Goal: Task Accomplishment & Management: Manage account settings

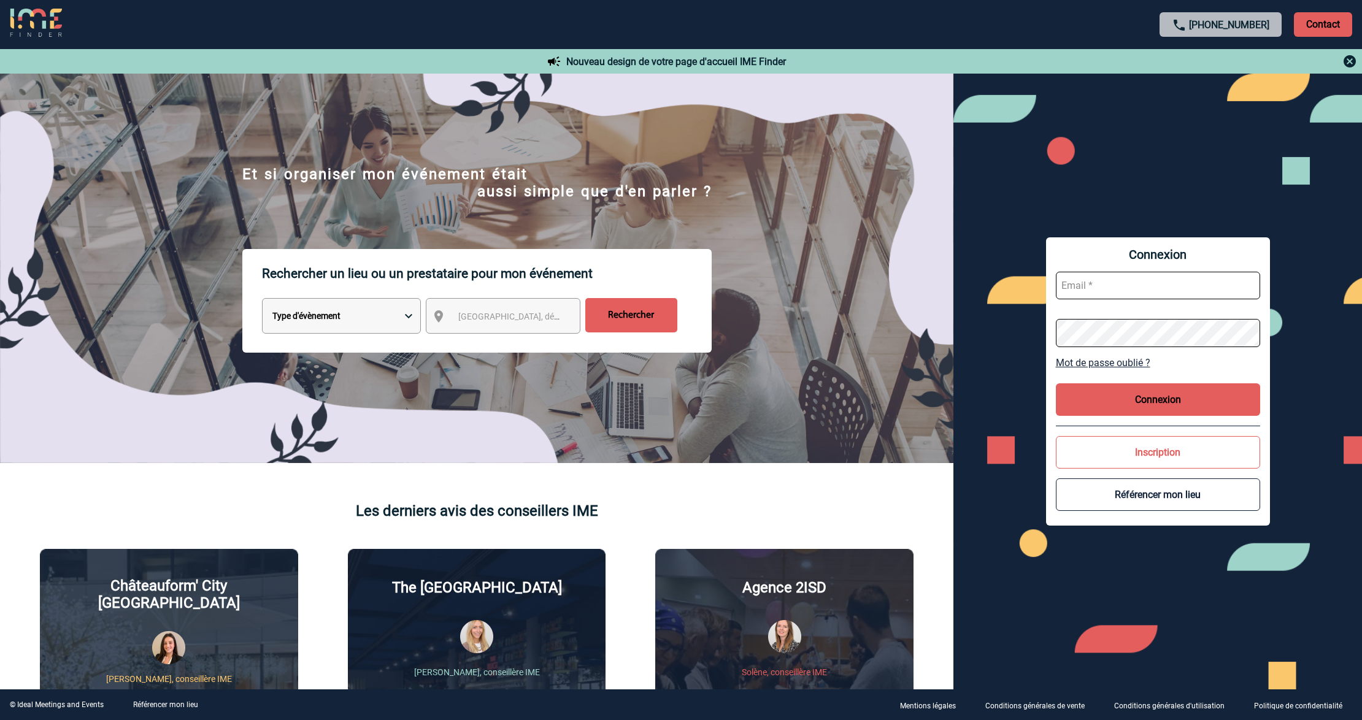
type input "lgebski@ime-groupe.com"
click at [1139, 277] on input "lgebski@ime-groupe.com" at bounding box center [1158, 286] width 204 height 28
click at [1151, 401] on button "Connexion" at bounding box center [1158, 399] width 204 height 33
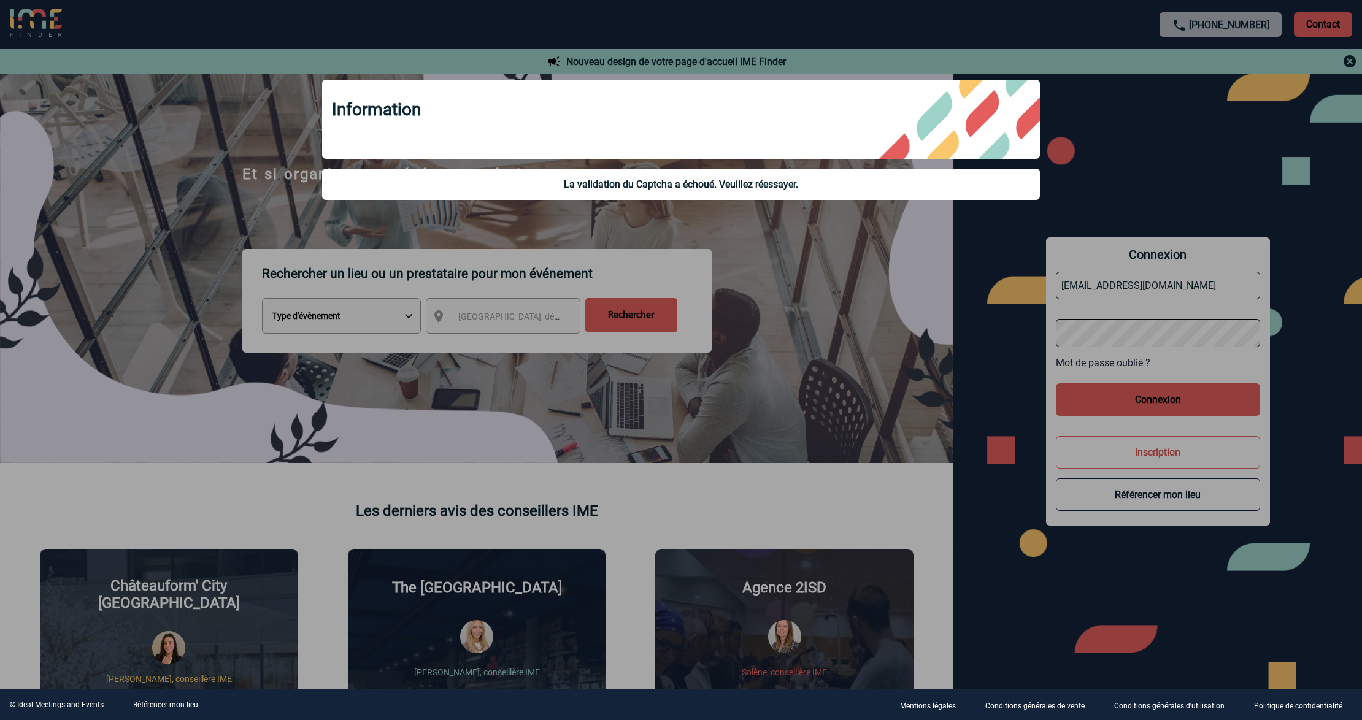
click at [1177, 273] on div at bounding box center [681, 360] width 1362 height 720
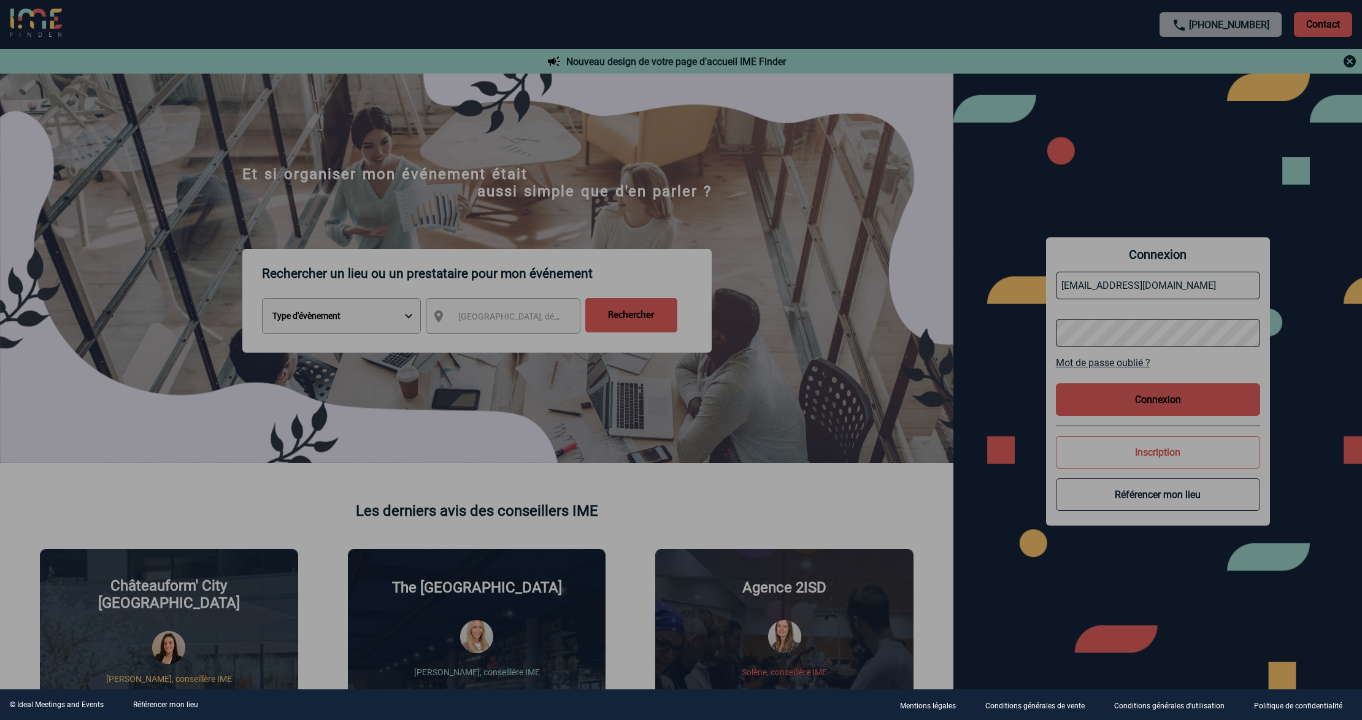
click at [1178, 290] on div at bounding box center [681, 360] width 1362 height 720
click at [1180, 291] on div at bounding box center [681, 360] width 1362 height 720
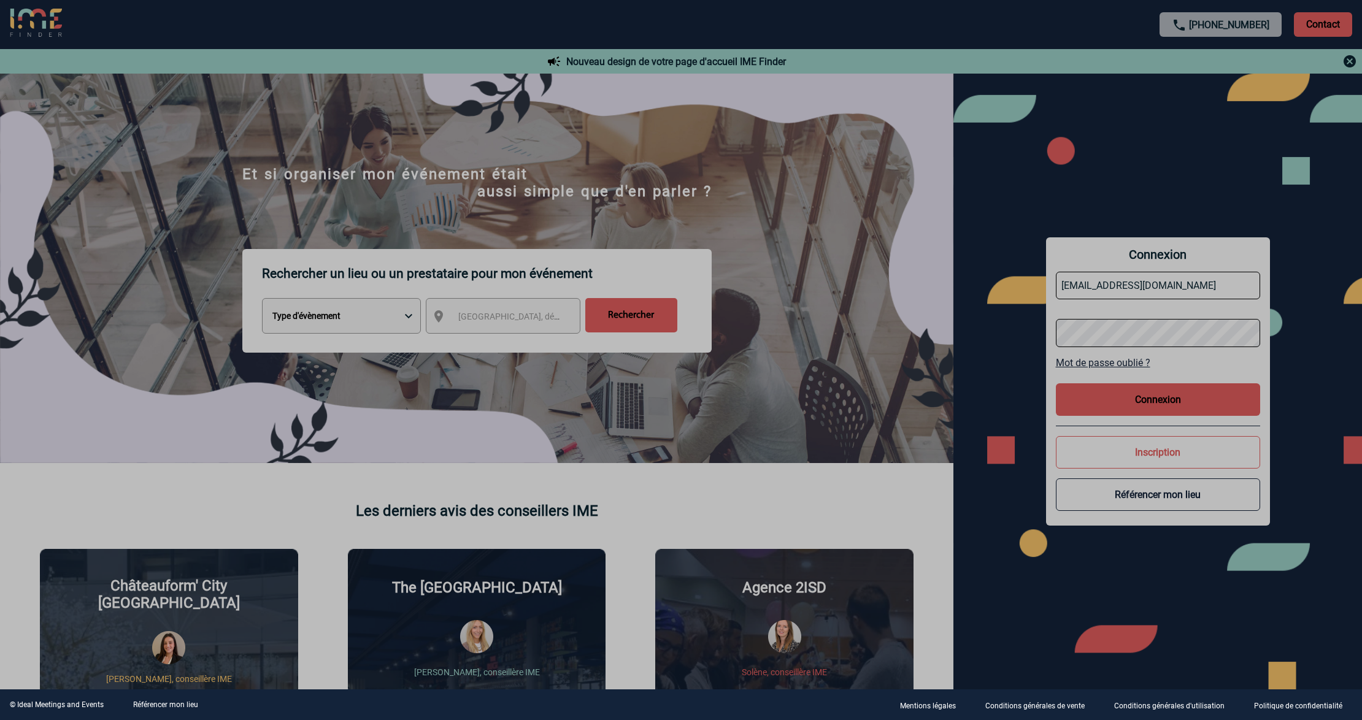
click at [1178, 287] on body "+33 1 45 72 07 14 Contact Contact Nouveau design de votre page d'accueil IME Fi…" at bounding box center [681, 360] width 1362 height 720
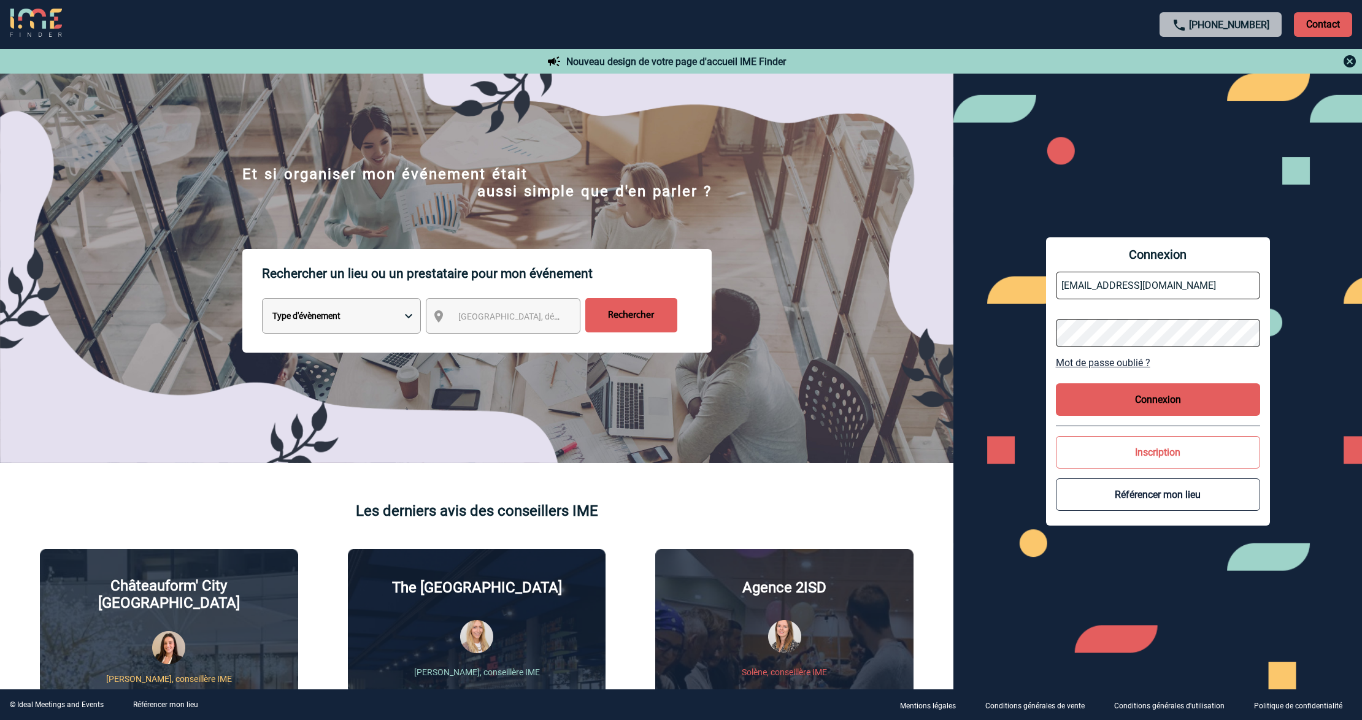
click at [1178, 285] on input "lgebski@ime-groupe.com" at bounding box center [1158, 286] width 204 height 28
click at [1118, 398] on button "Connexion" at bounding box center [1158, 399] width 204 height 33
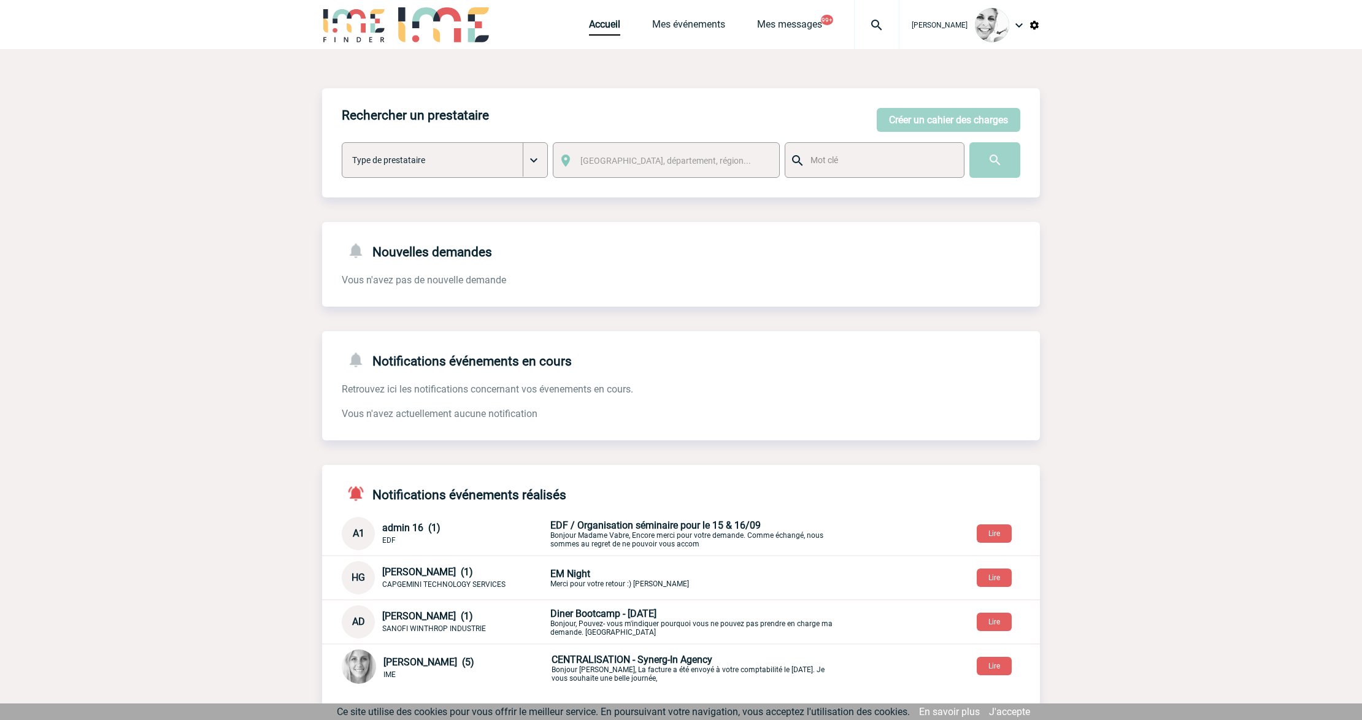
click at [884, 16] on div at bounding box center [876, 24] width 45 height 49
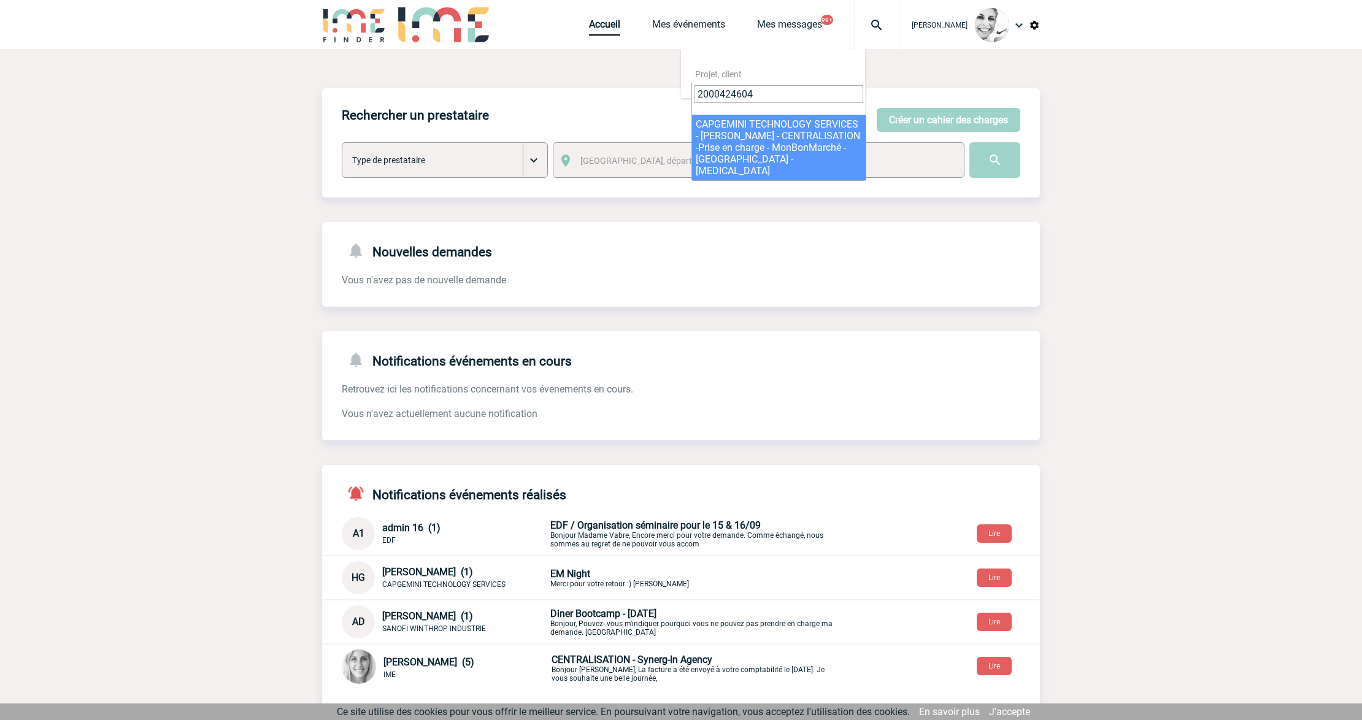
type input "2000424604"
select select "24105"
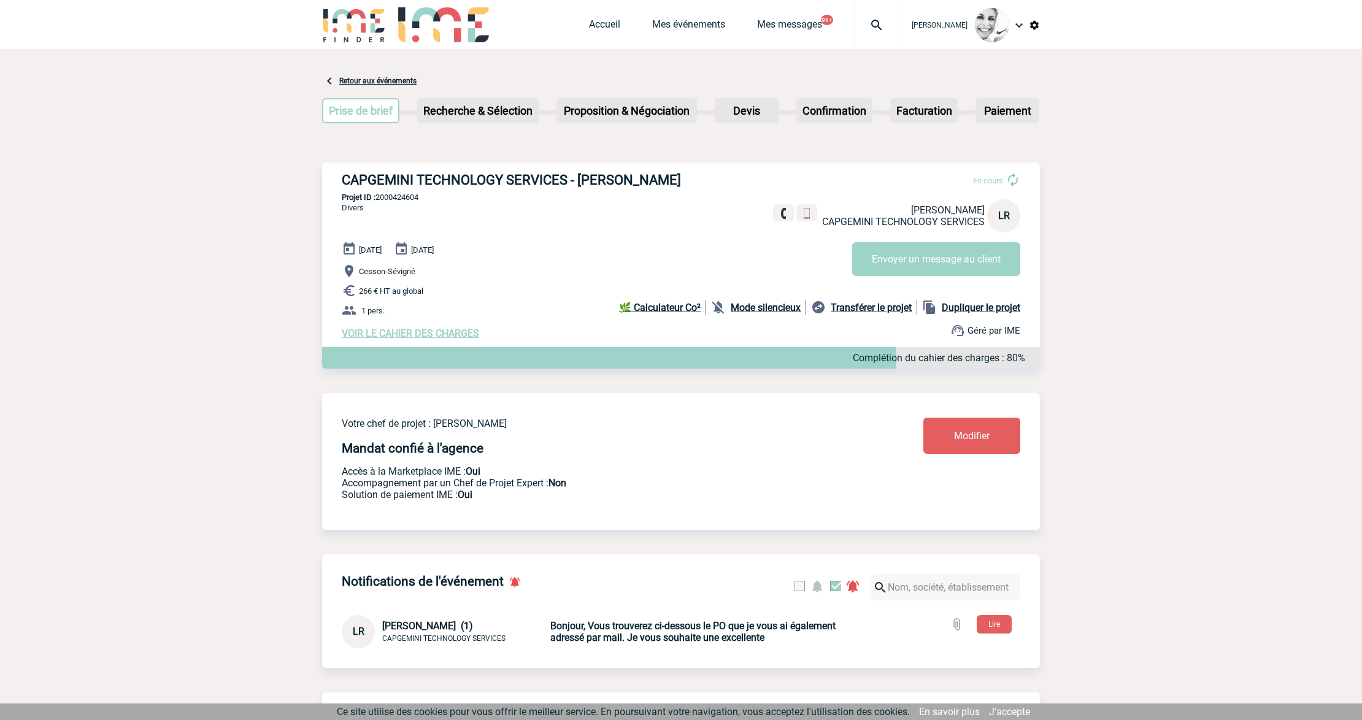
click at [885, 28] on img at bounding box center [877, 25] width 44 height 15
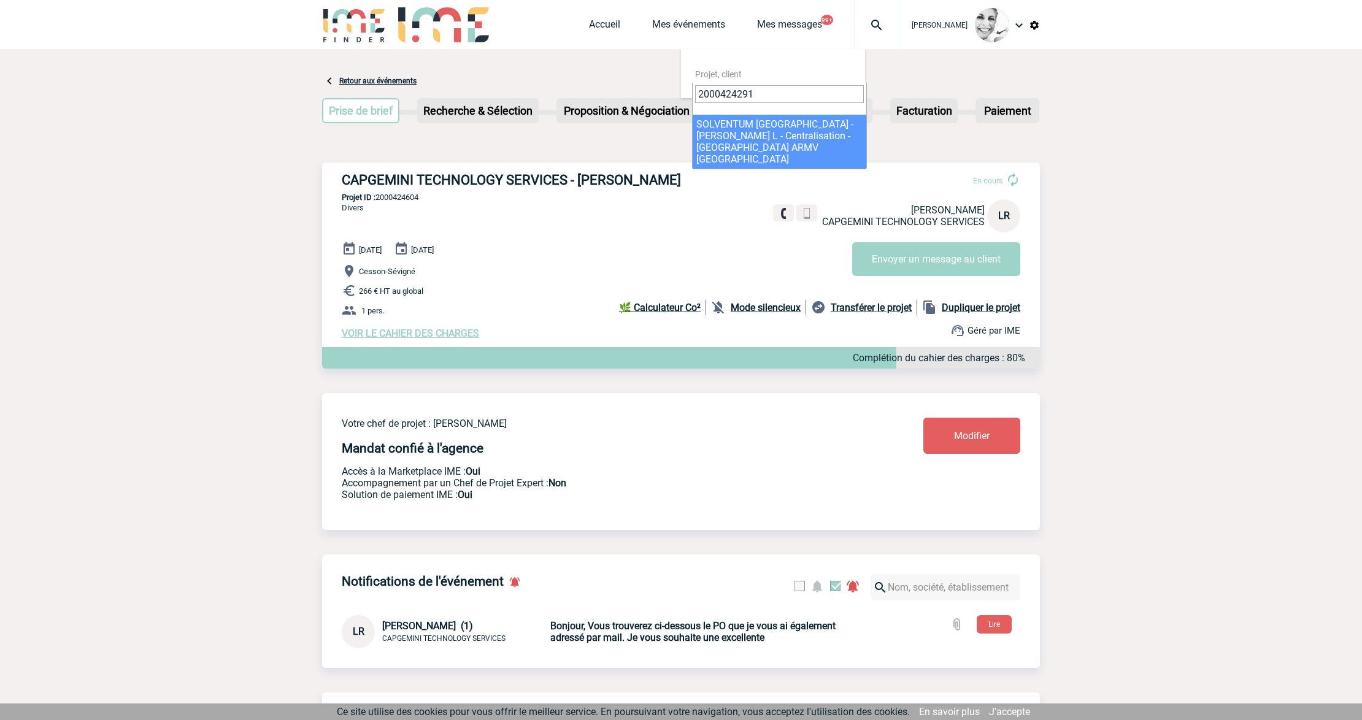
type input "2000424291"
select select "23792"
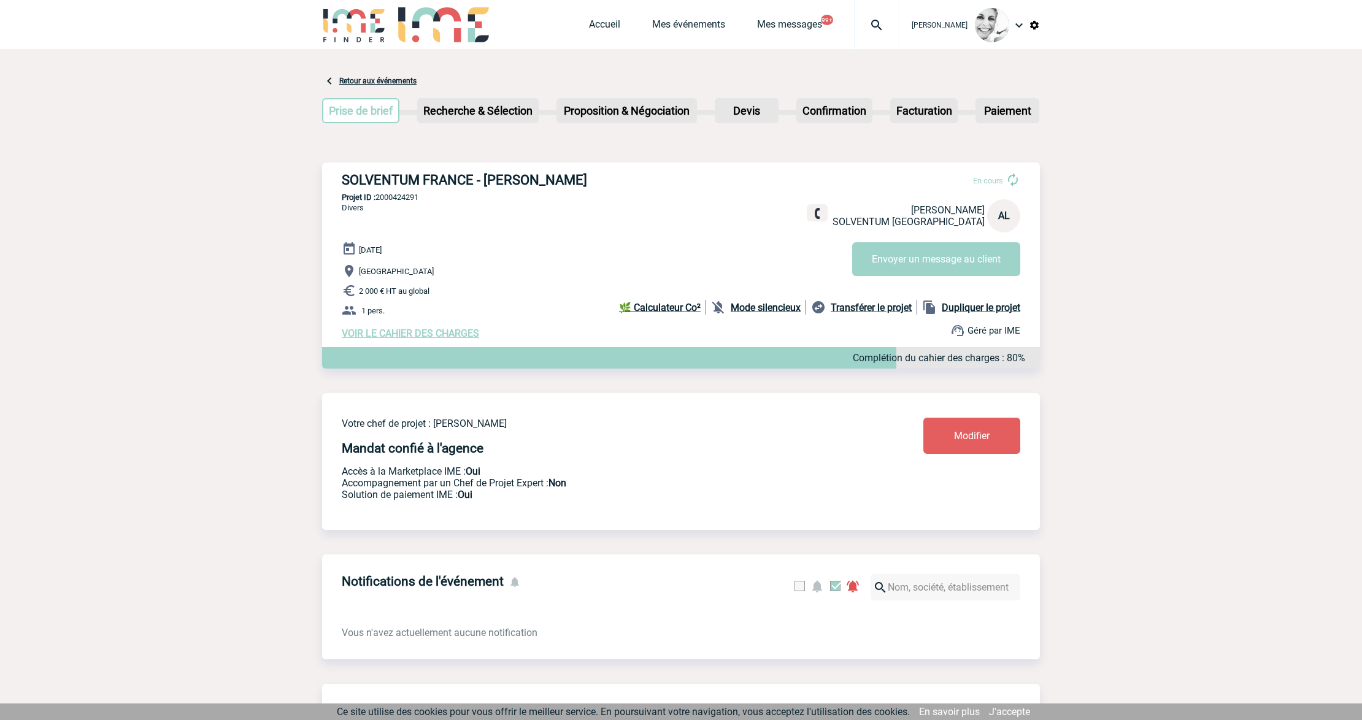
click at [869, 25] on img at bounding box center [877, 25] width 44 height 15
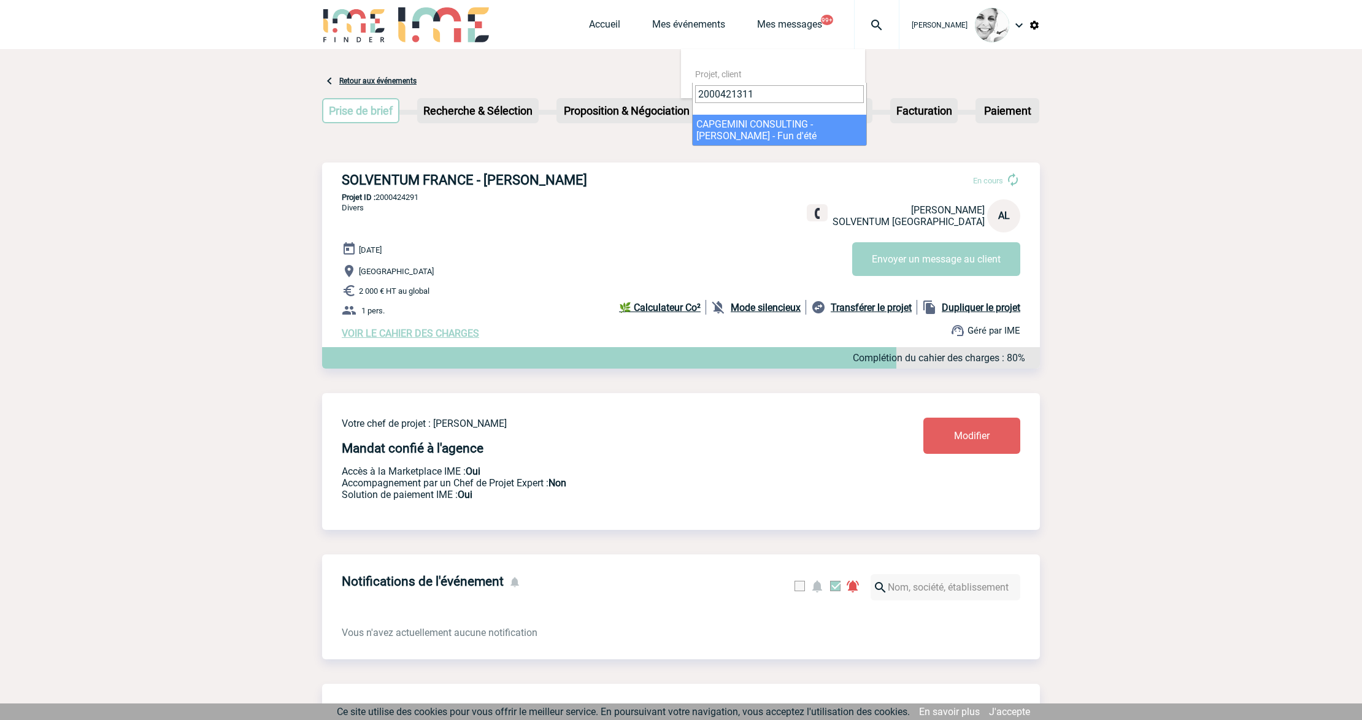
type input "2000421311"
select select "20812"
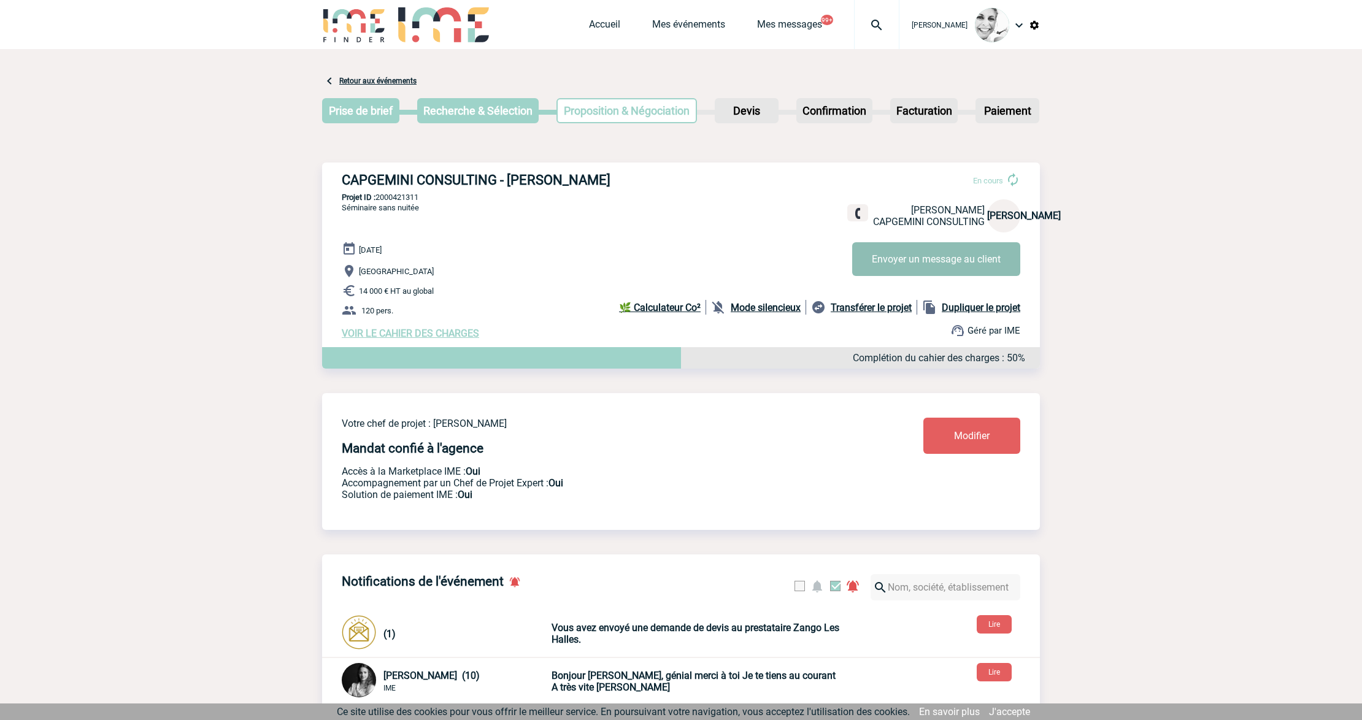
click at [915, 258] on button "Envoyer un message au client" at bounding box center [936, 259] width 168 height 34
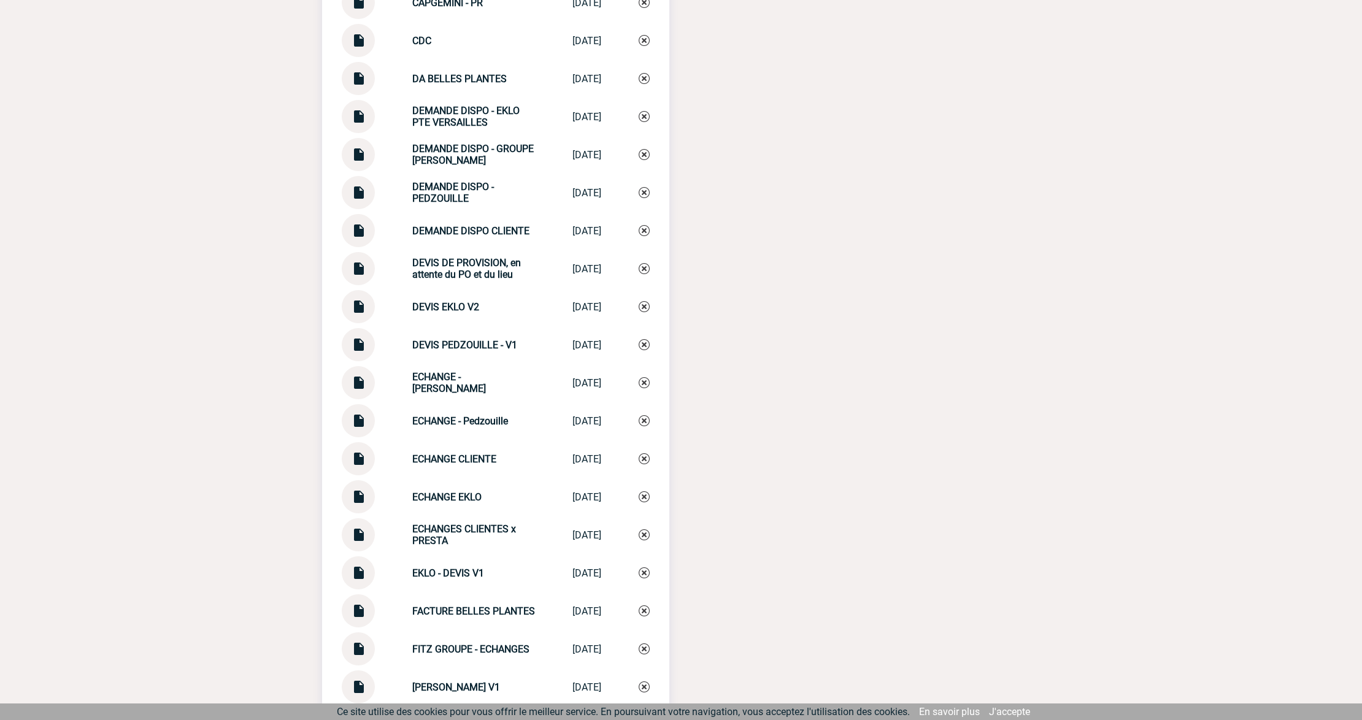
scroll to position [2208, 0]
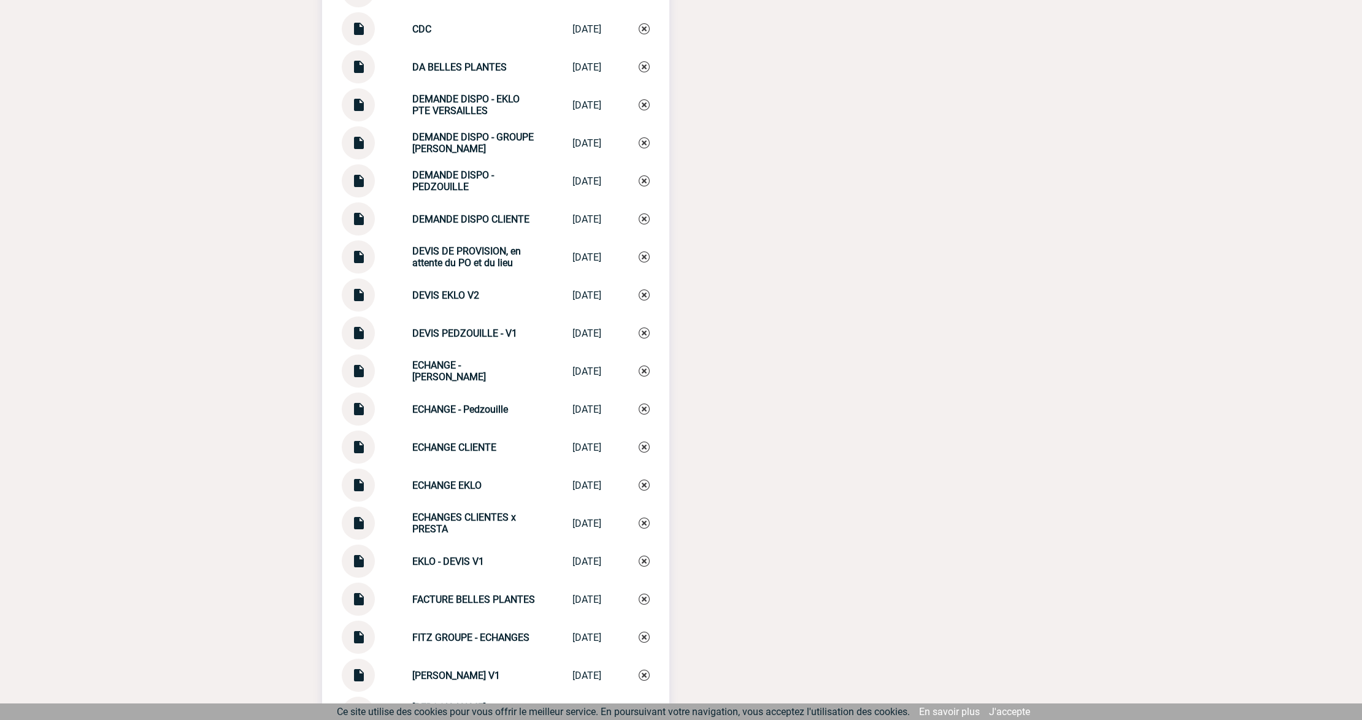
click at [361, 454] on img at bounding box center [358, 443] width 16 height 24
click at [356, 607] on img at bounding box center [358, 595] width 16 height 24
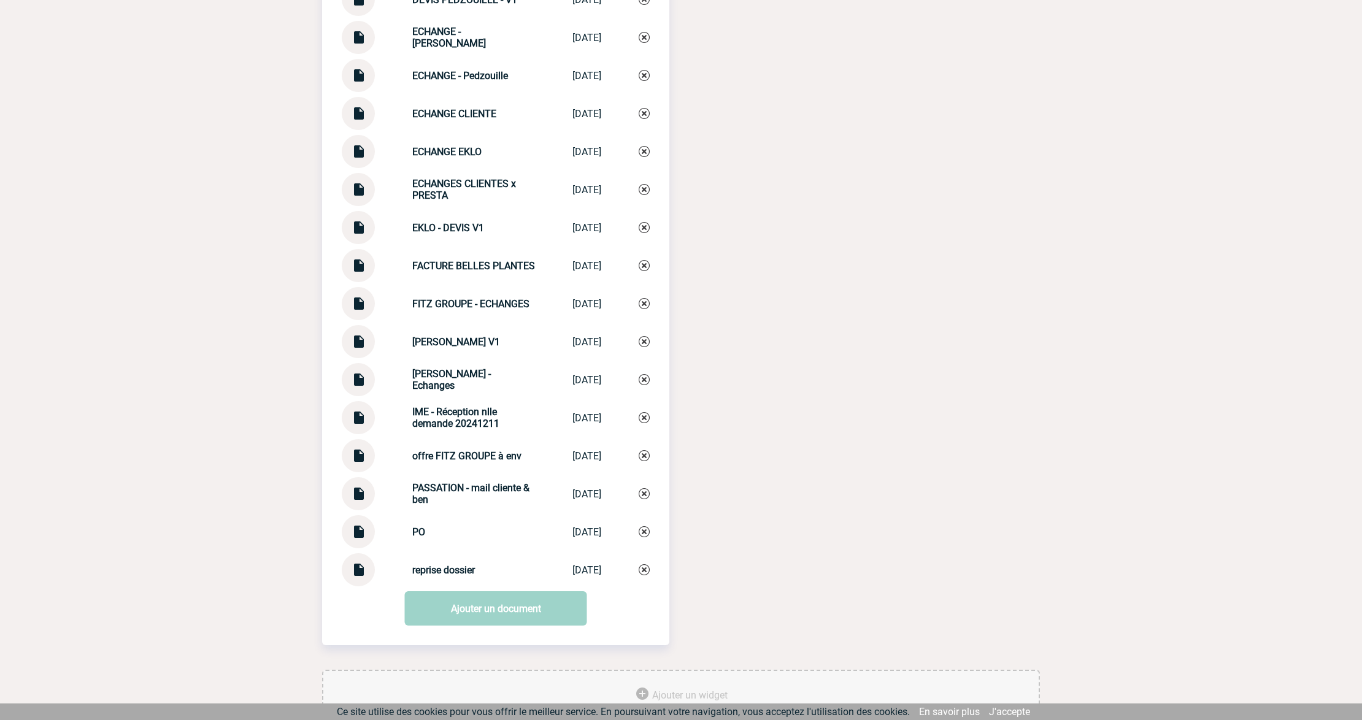
scroll to position [2545, 0]
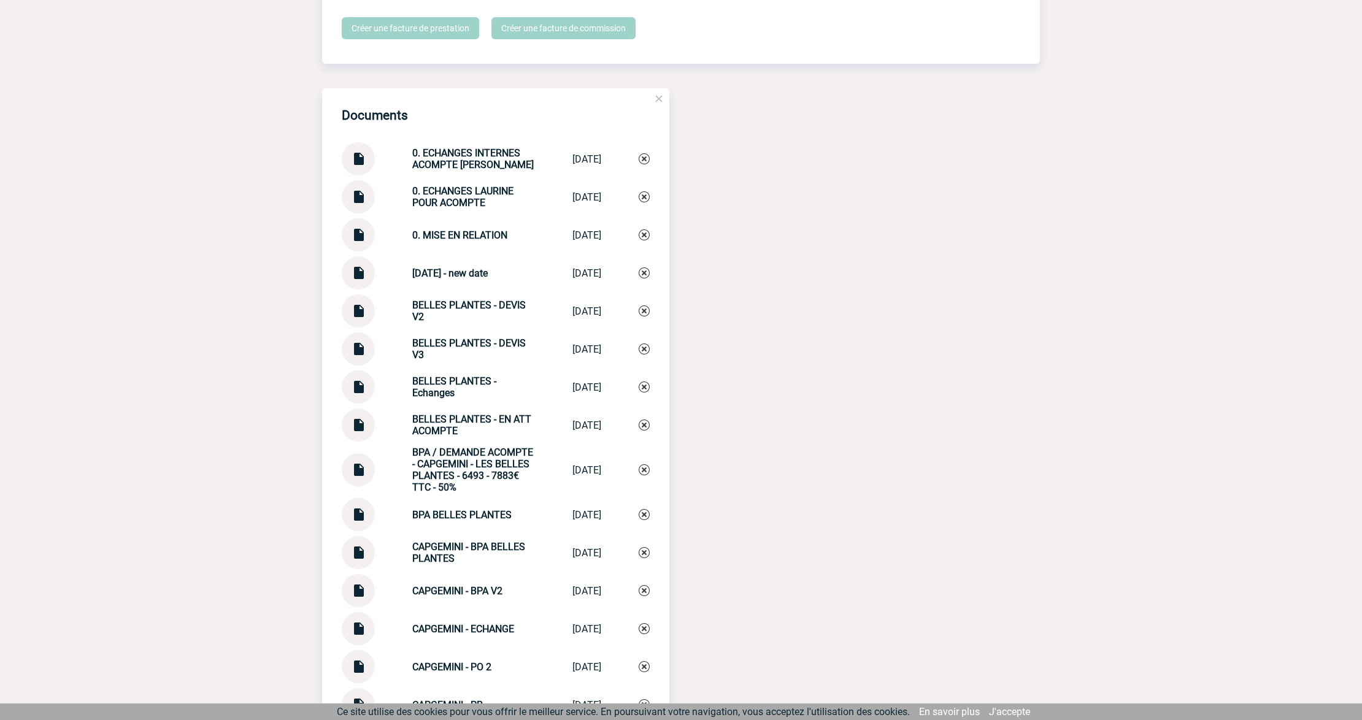
scroll to position [1550, 0]
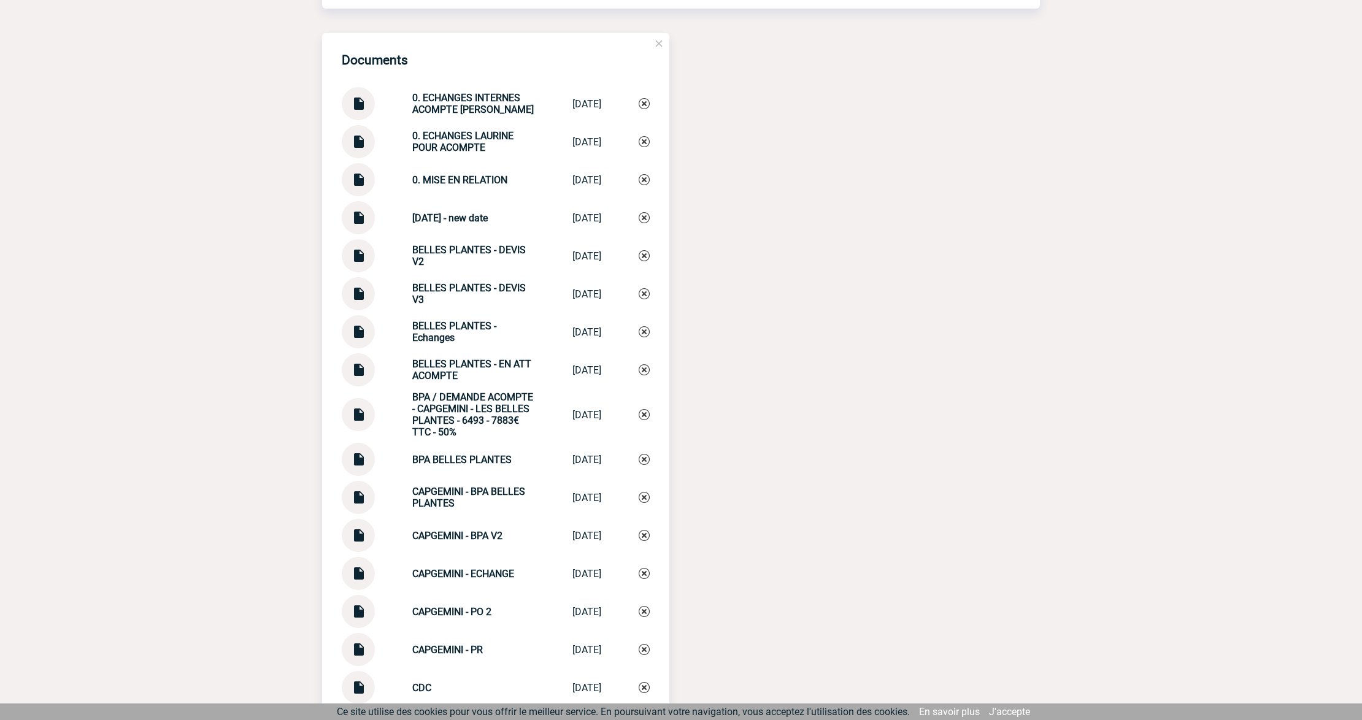
click at [352, 417] on img at bounding box center [358, 410] width 16 height 24
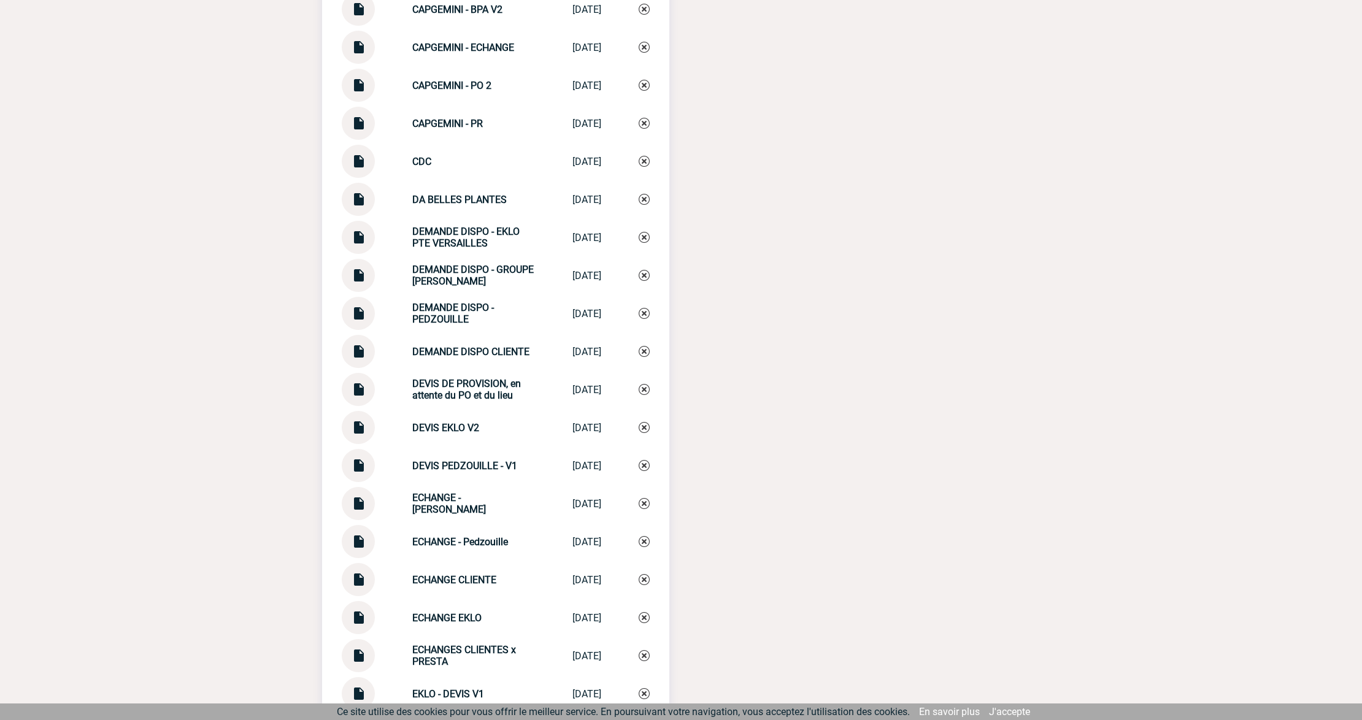
scroll to position [2204, 0]
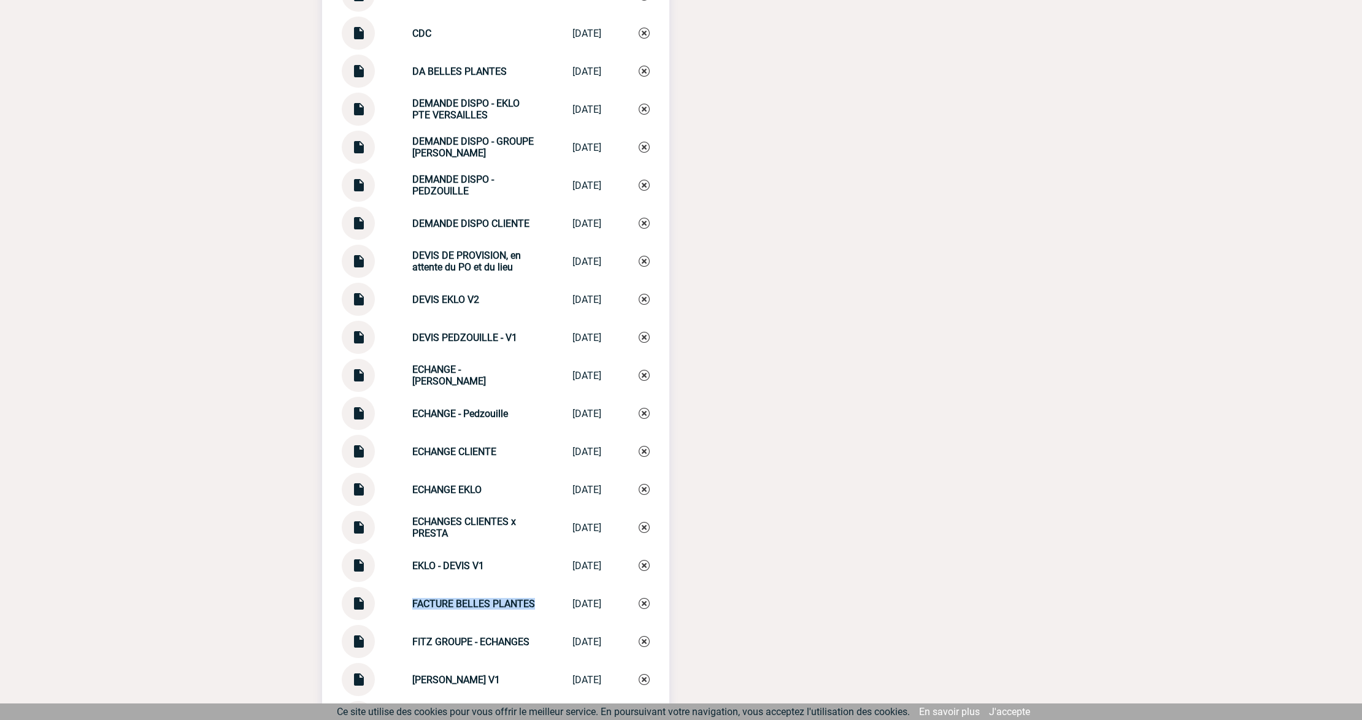
drag, startPoint x: 448, startPoint y: 612, endPoint x: 391, endPoint y: 602, distance: 57.9
click at [391, 602] on div "FACTURE BELLES PLANTES FACTURE BELLES ... 15/07/2025" at bounding box center [496, 603] width 308 height 33
copy strong "FACTURE BELLES PLANTES"
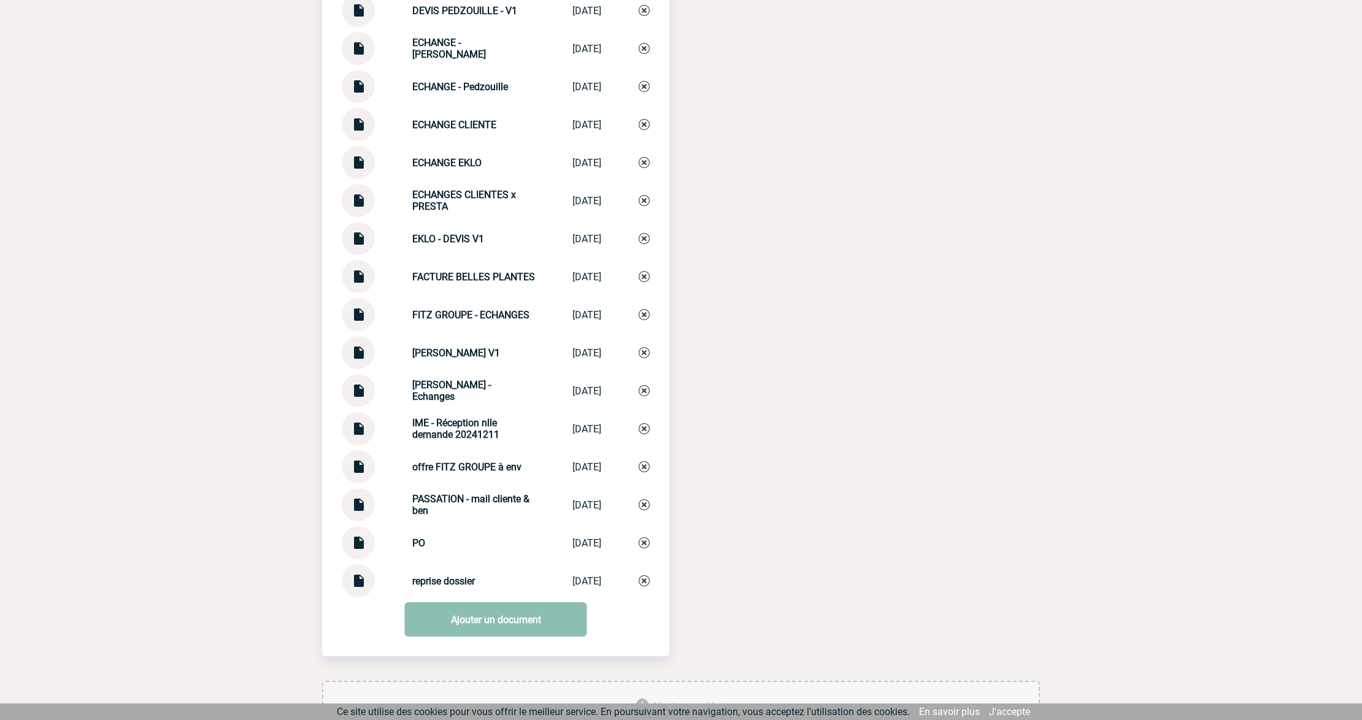
click at [469, 621] on link "Ajouter un document" at bounding box center [496, 619] width 182 height 34
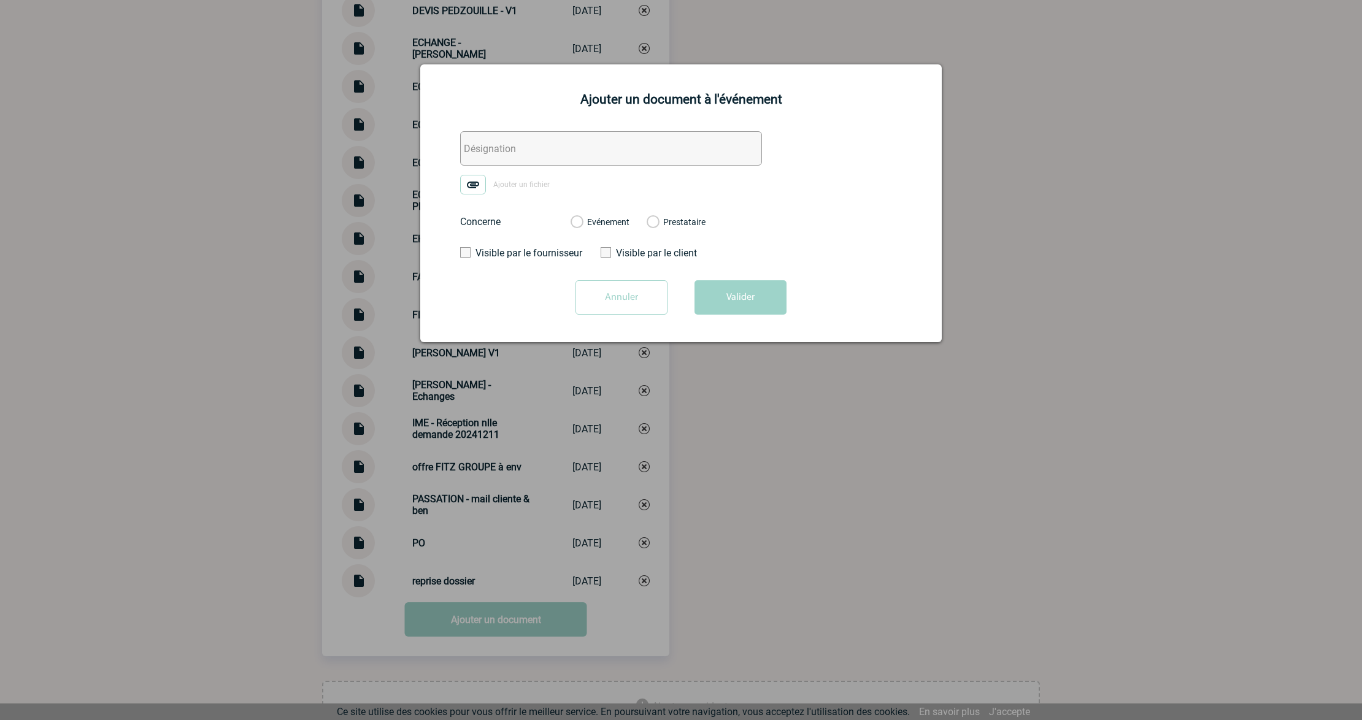
click at [514, 147] on input "text" at bounding box center [611, 148] width 302 height 34
paste input "FACTURE BELLES PLANTES"
click at [509, 146] on input "FACTURE BELLES PLANTES" at bounding box center [611, 148] width 302 height 34
type input "FACTURE AC BELLES PLANTES"
click at [470, 186] on img at bounding box center [473, 185] width 26 height 20
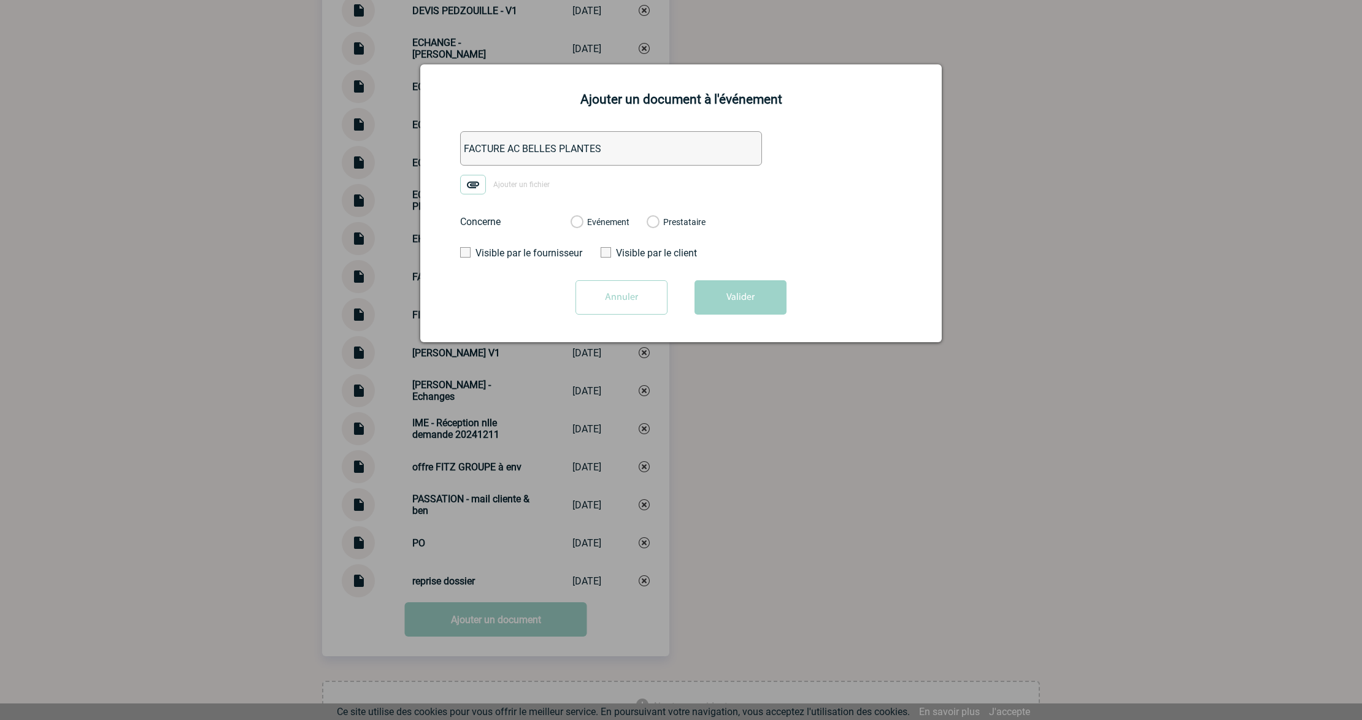
click at [0, 0] on input "Ajouter un fichier" at bounding box center [0, 0] width 0 height 0
click at [582, 220] on label "Evénement" at bounding box center [576, 222] width 12 height 11
click at [0, 0] on input "Evénement" at bounding box center [0, 0] width 0 height 0
click at [730, 288] on button "Valider" at bounding box center [740, 297] width 92 height 34
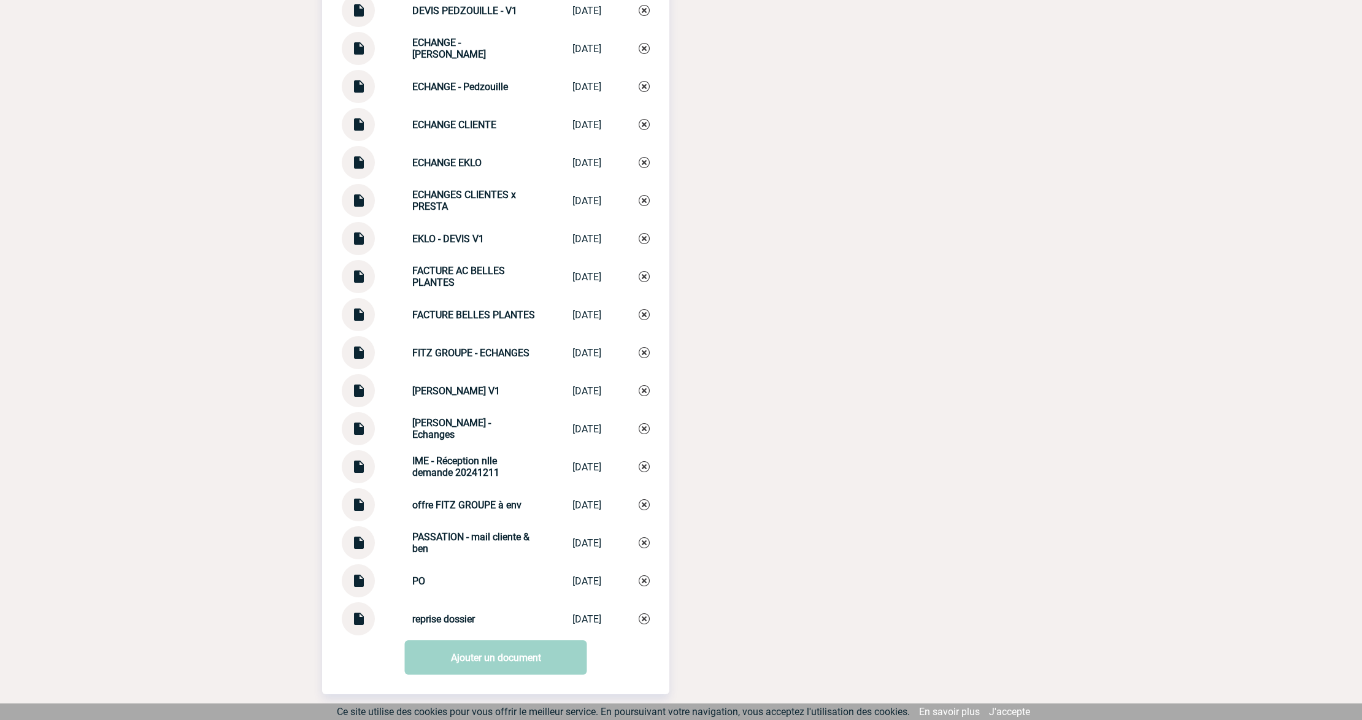
drag, startPoint x: 791, startPoint y: 239, endPoint x: 698, endPoint y: 420, distance: 203.8
click at [362, 585] on img at bounding box center [358, 576] width 16 height 24
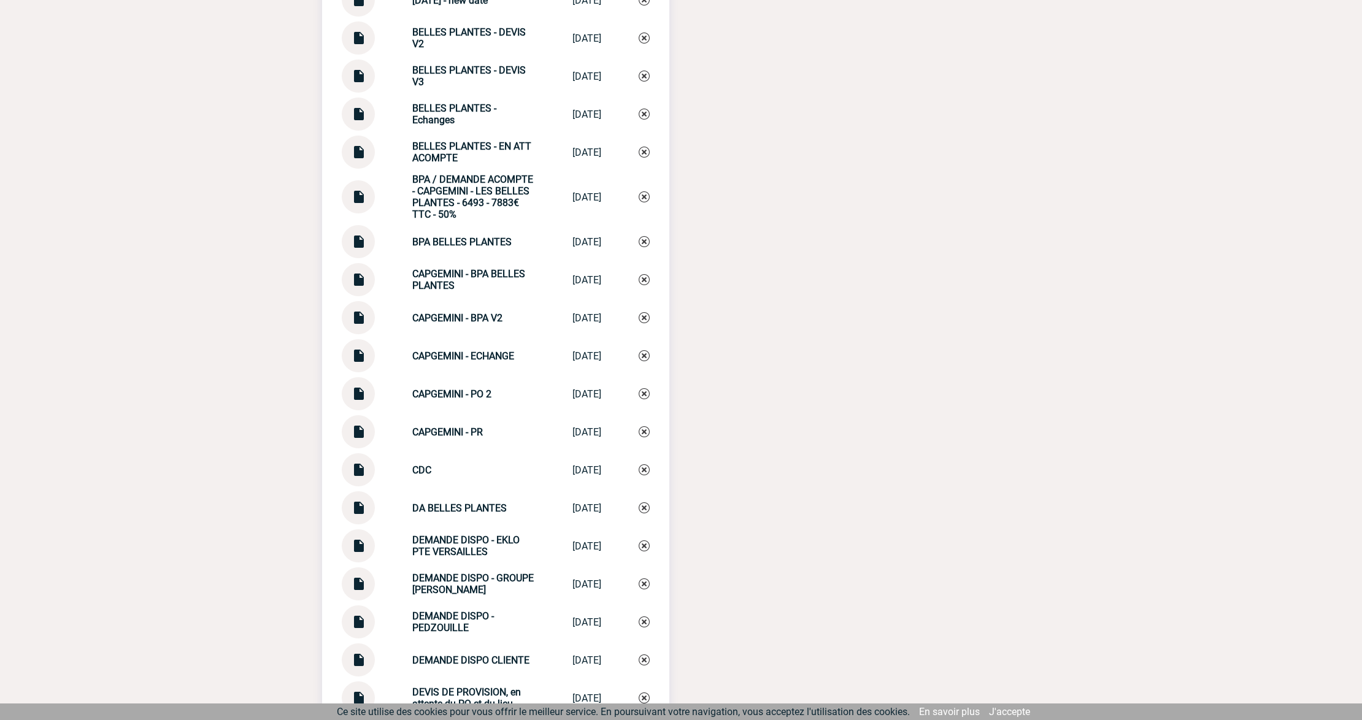
scroll to position [1795, 0]
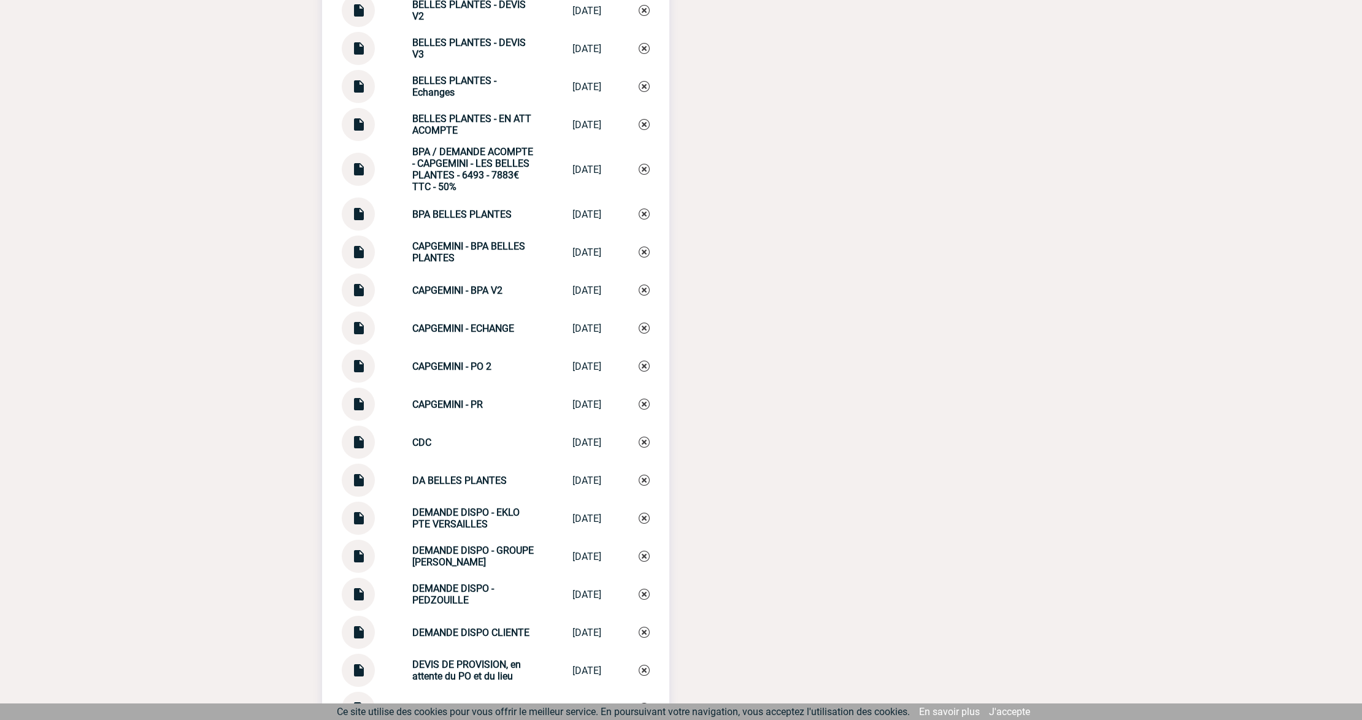
click at [354, 374] on img at bounding box center [358, 362] width 16 height 24
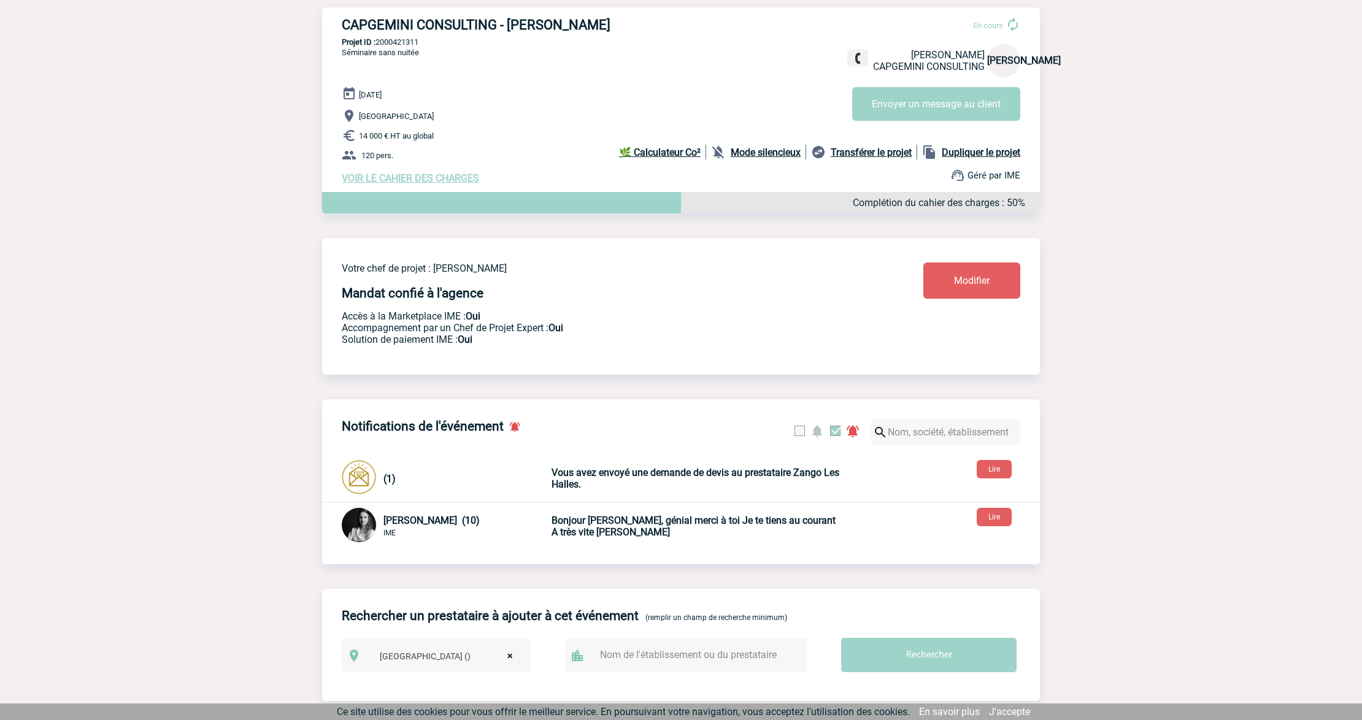
scroll to position [0, 0]
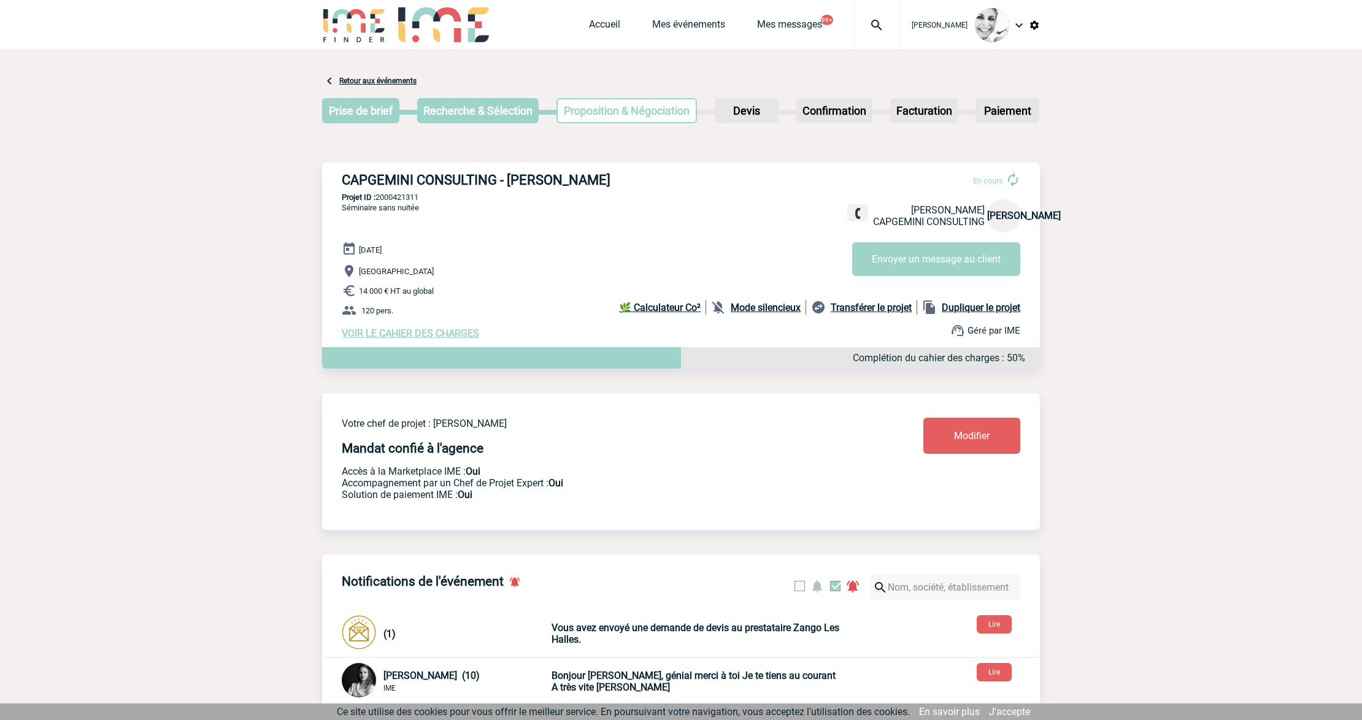
click at [885, 31] on img at bounding box center [877, 25] width 44 height 15
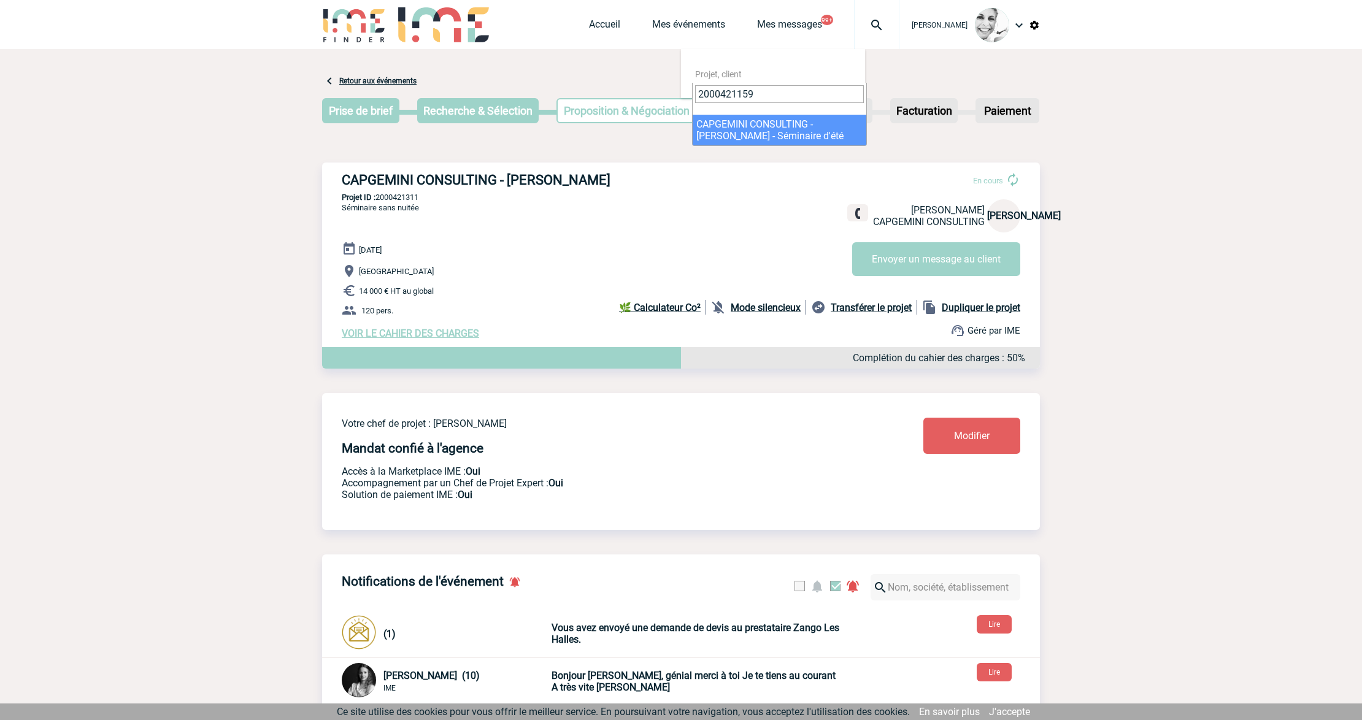
type input "2000421159"
select select "20660"
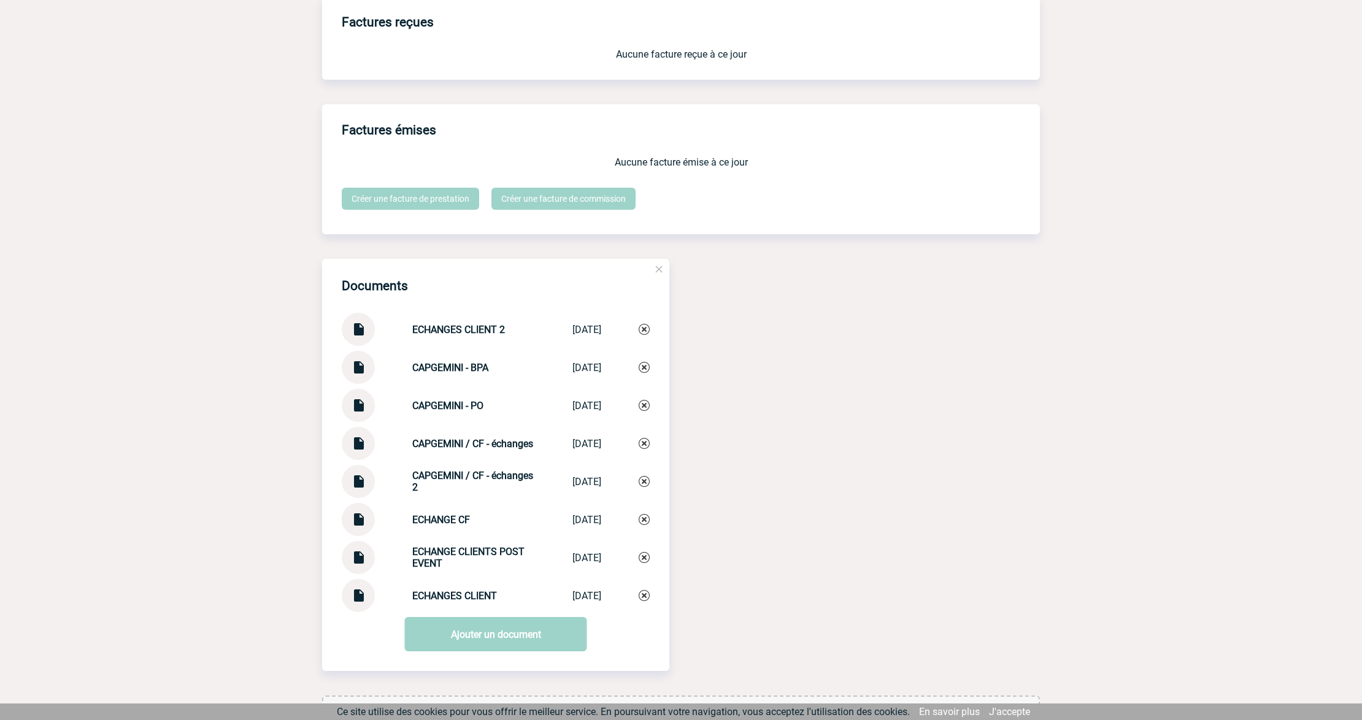
scroll to position [1063, 0]
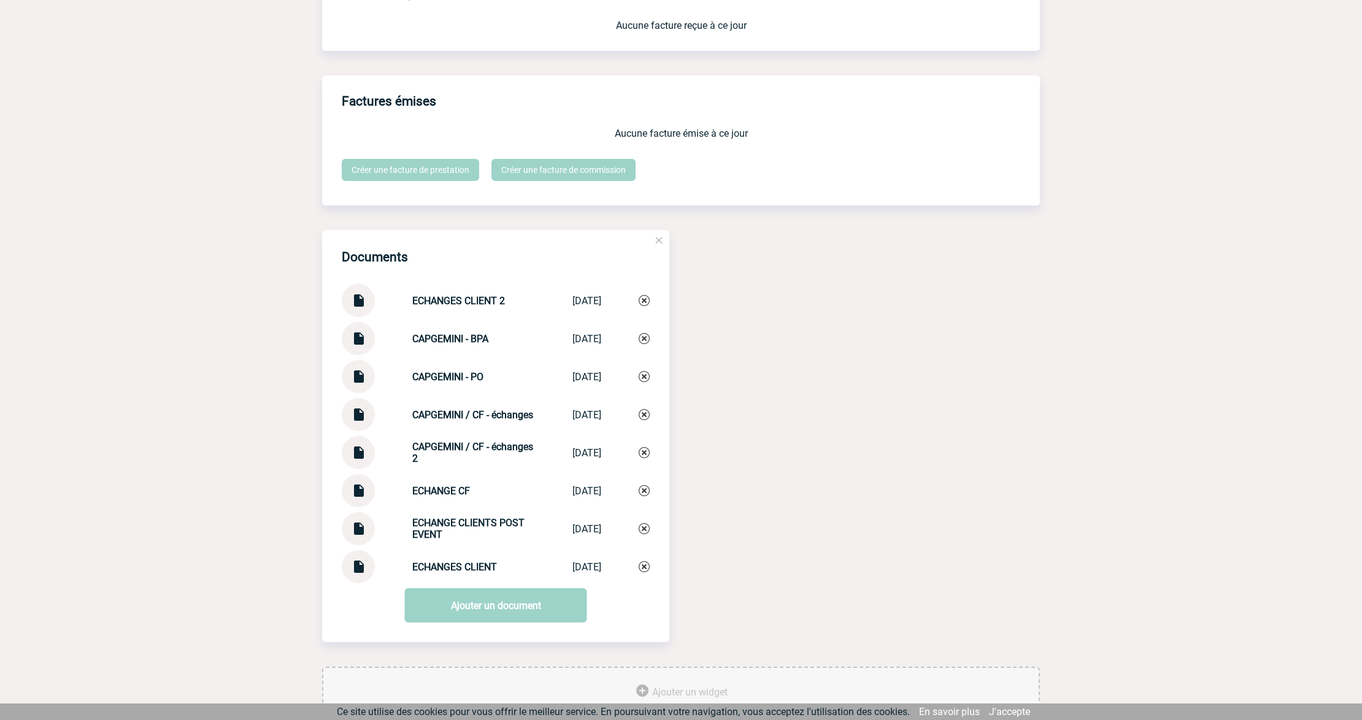
click at [359, 489] on img at bounding box center [358, 486] width 16 height 24
click at [859, 478] on div "Documents ECHANGES CLIENT 2 ECHANGES CLIENT 2 10/07/2025 CAPGEMINI - BPA CAPGEM…" at bounding box center [681, 448] width 718 height 437
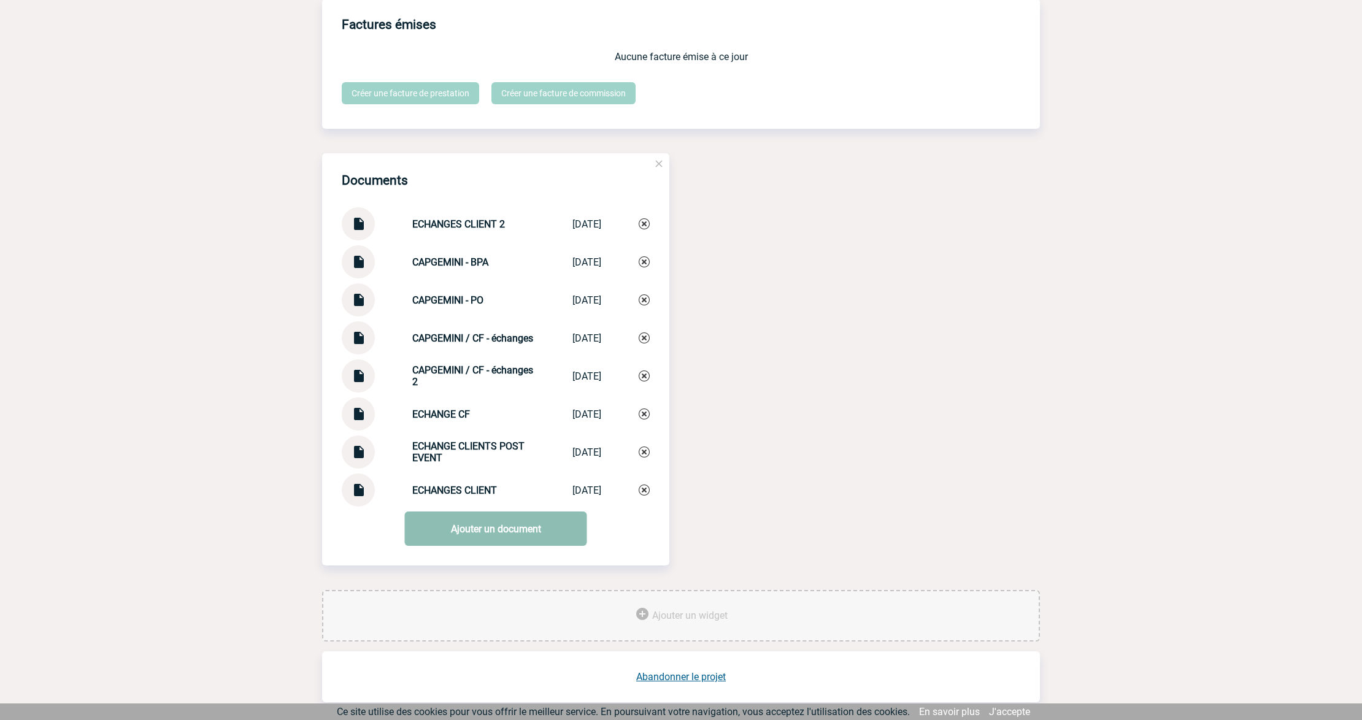
scroll to position [1145, 0]
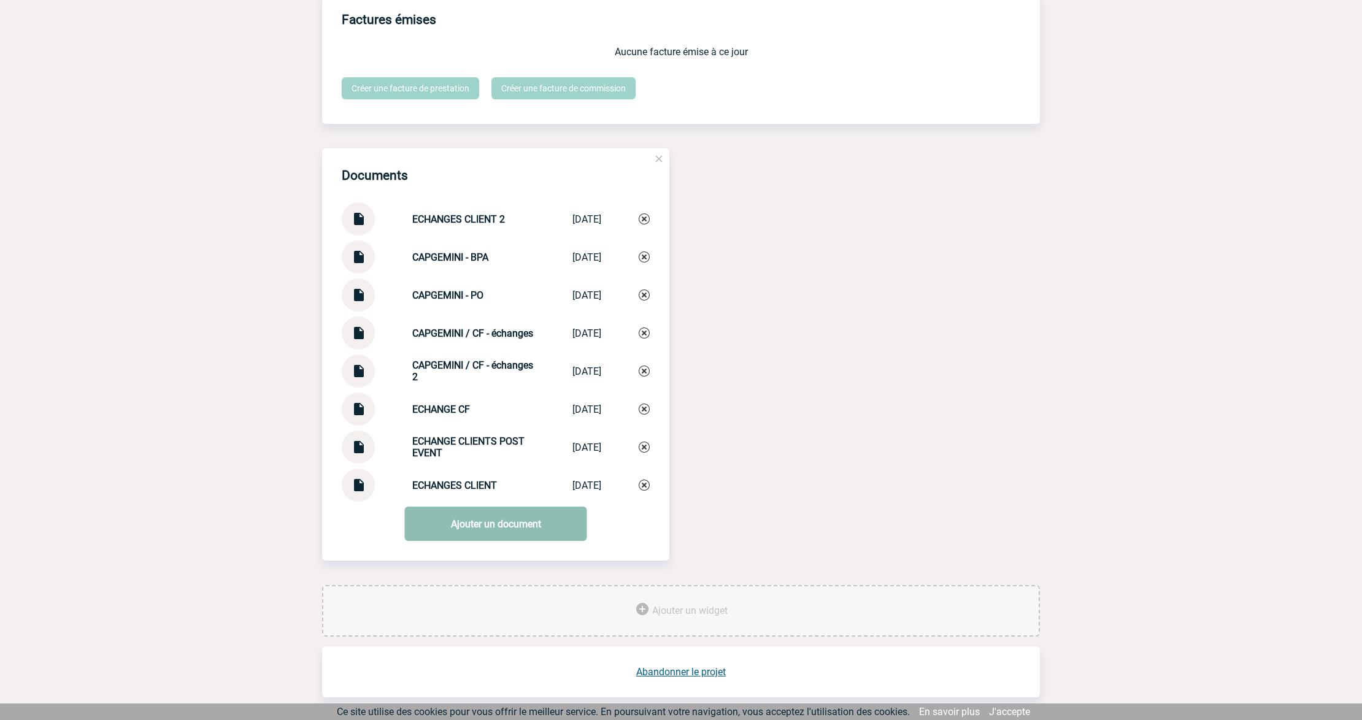
click at [493, 525] on link "Ajouter un document" at bounding box center [496, 524] width 182 height 34
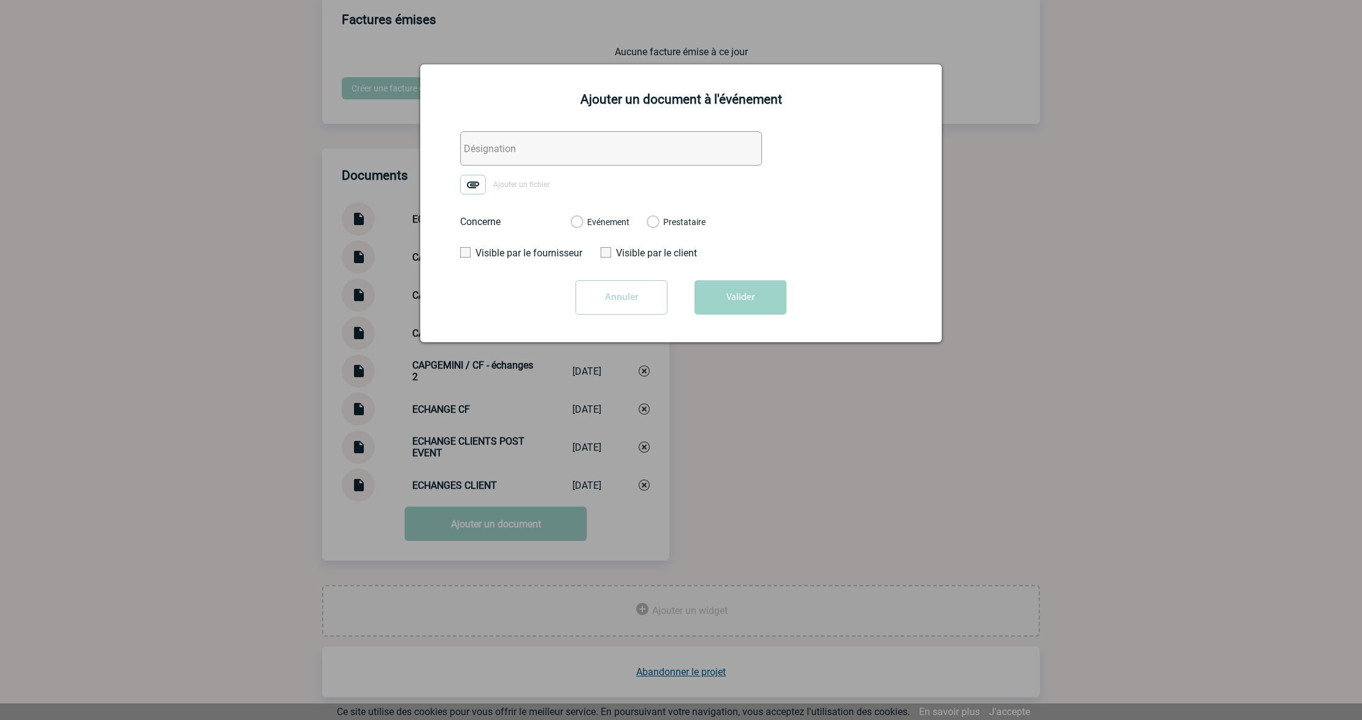
click at [504, 155] on input "text" at bounding box center [611, 148] width 302 height 34
type input "Chateauform - ECHANGES Facture"
click at [478, 187] on img at bounding box center [473, 185] width 26 height 20
click at [0, 0] on input "Ajouter un fichier" at bounding box center [0, 0] width 0 height 0
click at [580, 217] on label "Evénement" at bounding box center [576, 222] width 12 height 11
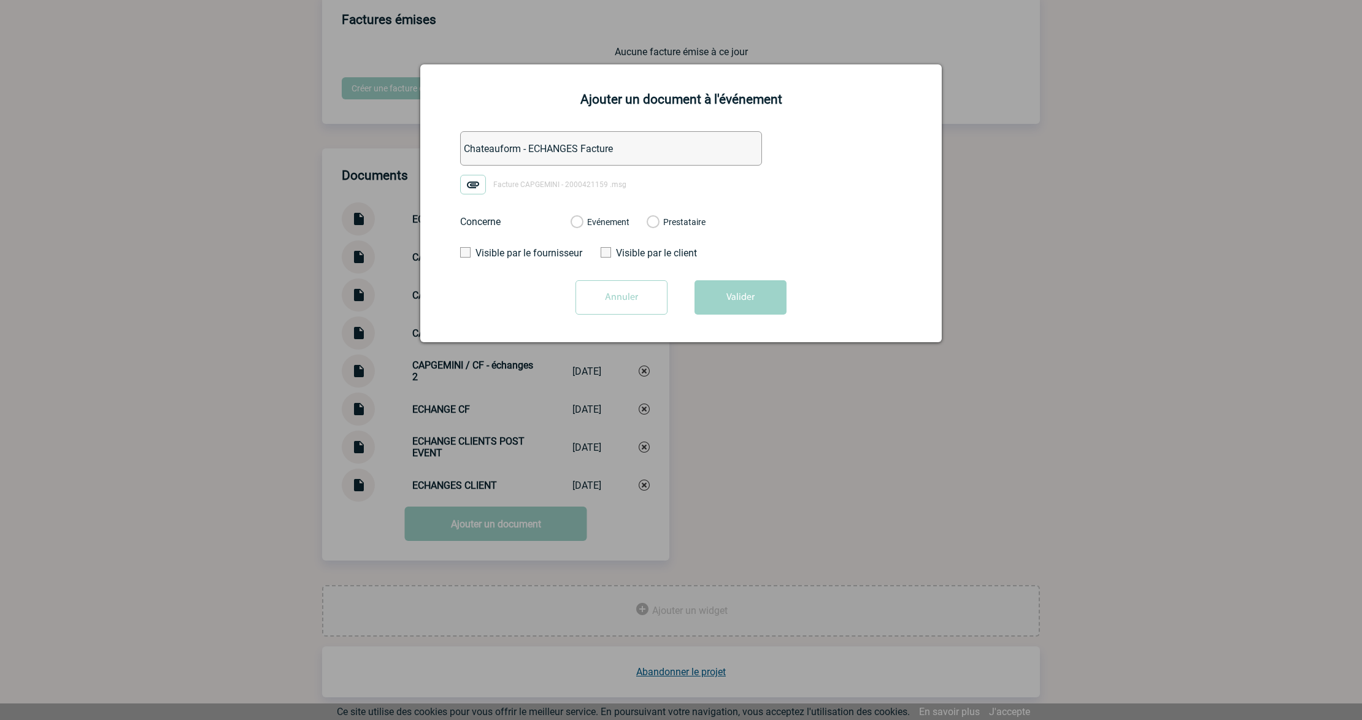
click at [0, 0] on input "Evénement" at bounding box center [0, 0] width 0 height 0
click at [751, 296] on button "Valider" at bounding box center [740, 297] width 92 height 34
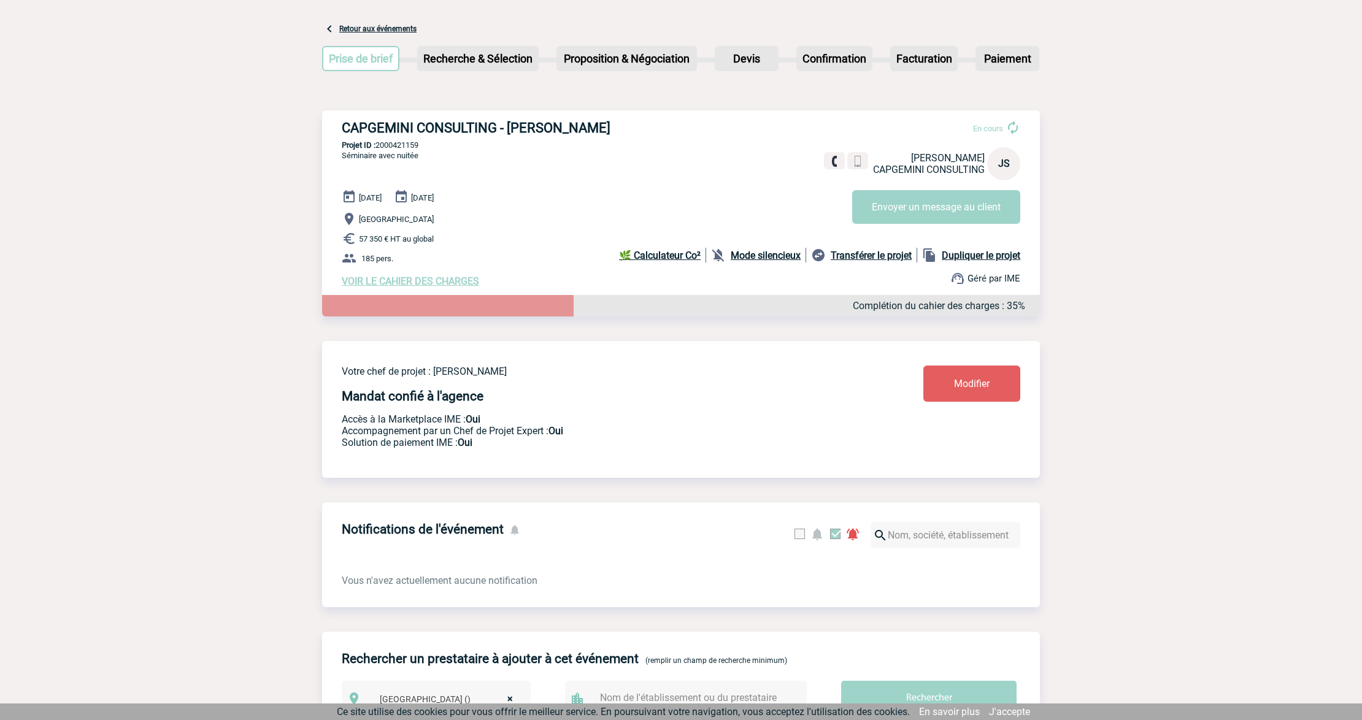
scroll to position [0, 0]
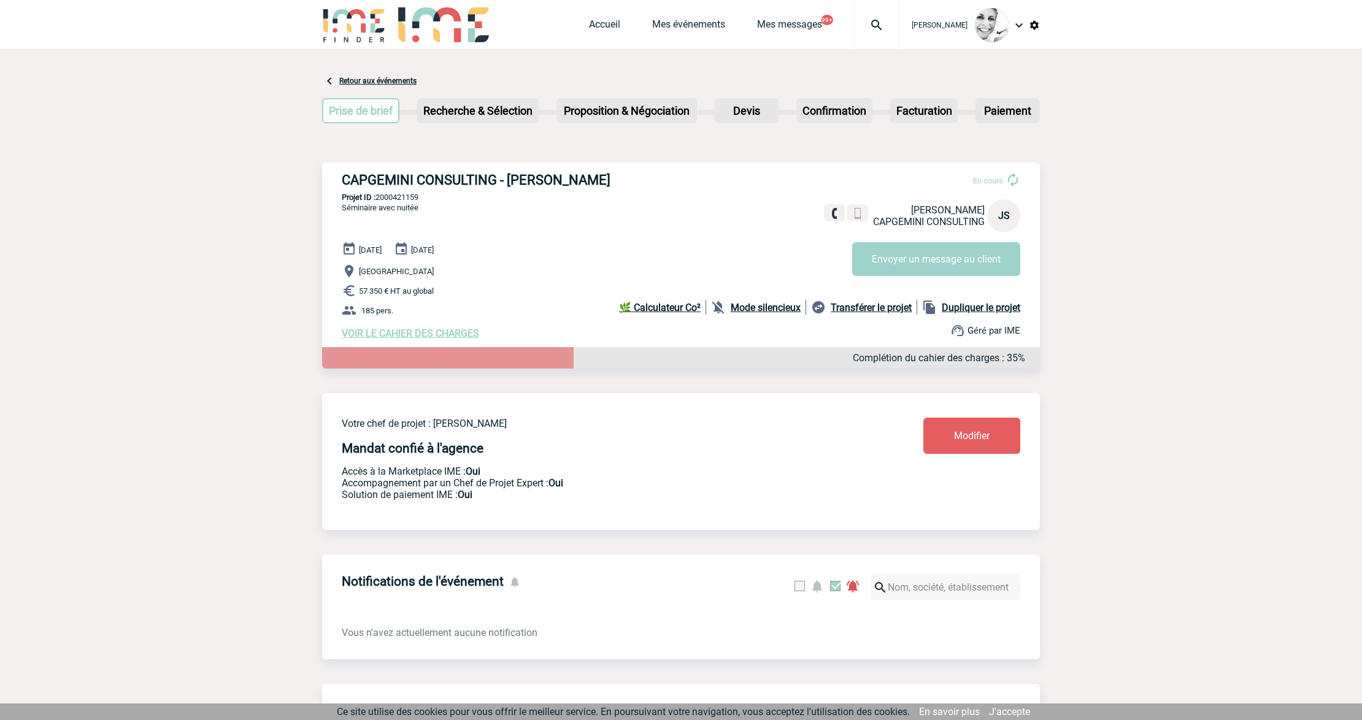
click at [874, 35] on div at bounding box center [876, 24] width 45 height 49
type input "2000424853"
select select "24354"
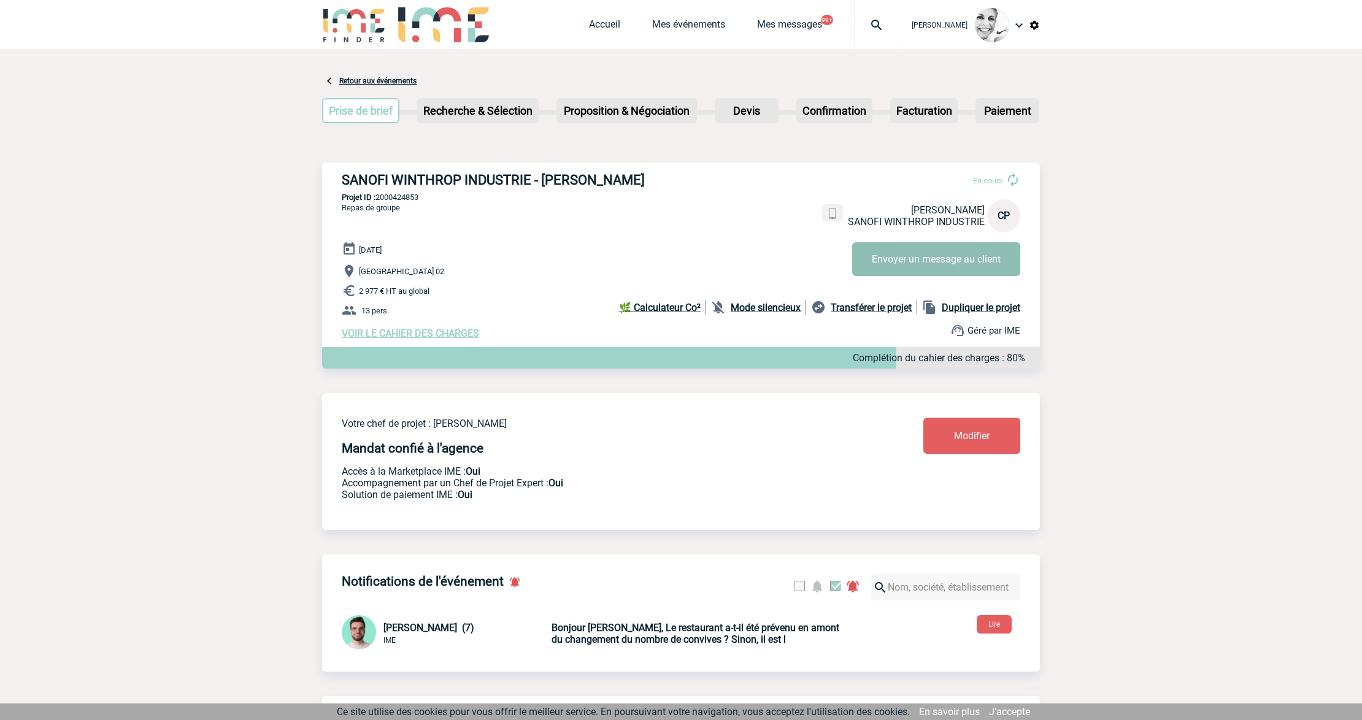
click at [911, 270] on button "Envoyer un message au client" at bounding box center [936, 259] width 168 height 34
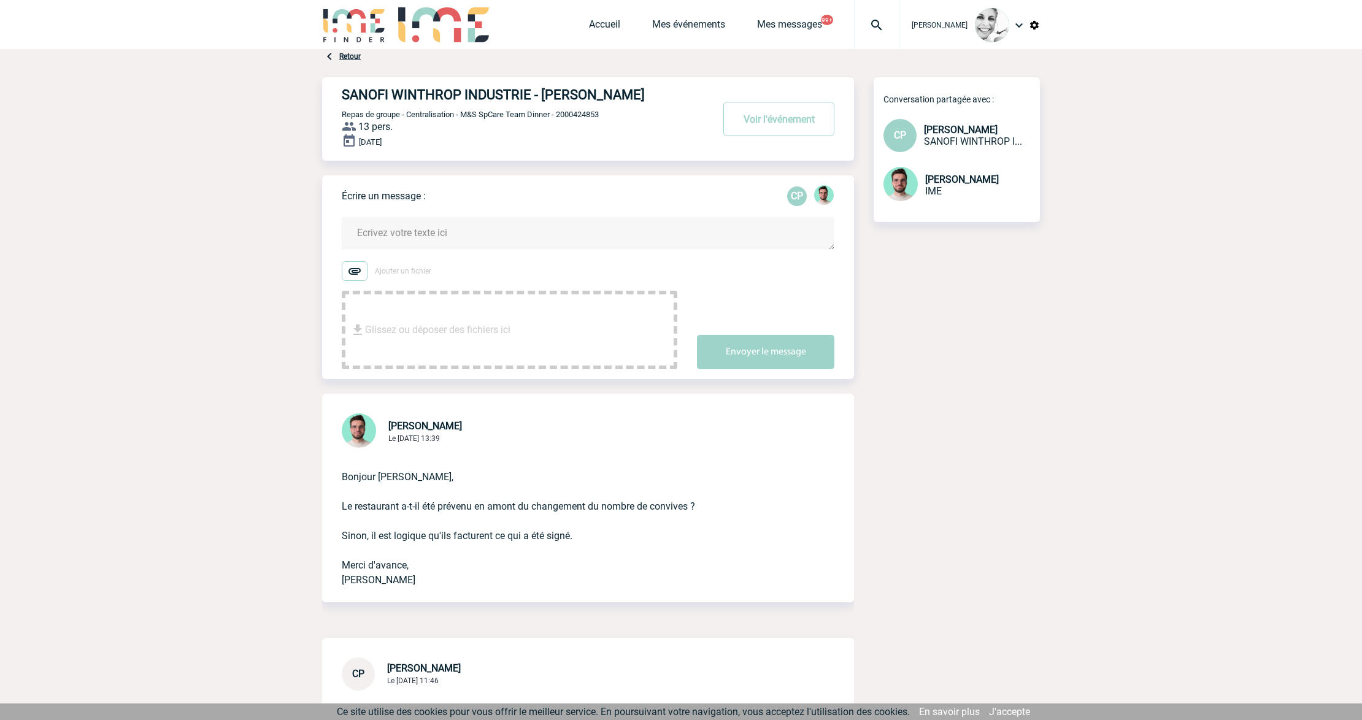
scroll to position [163, 0]
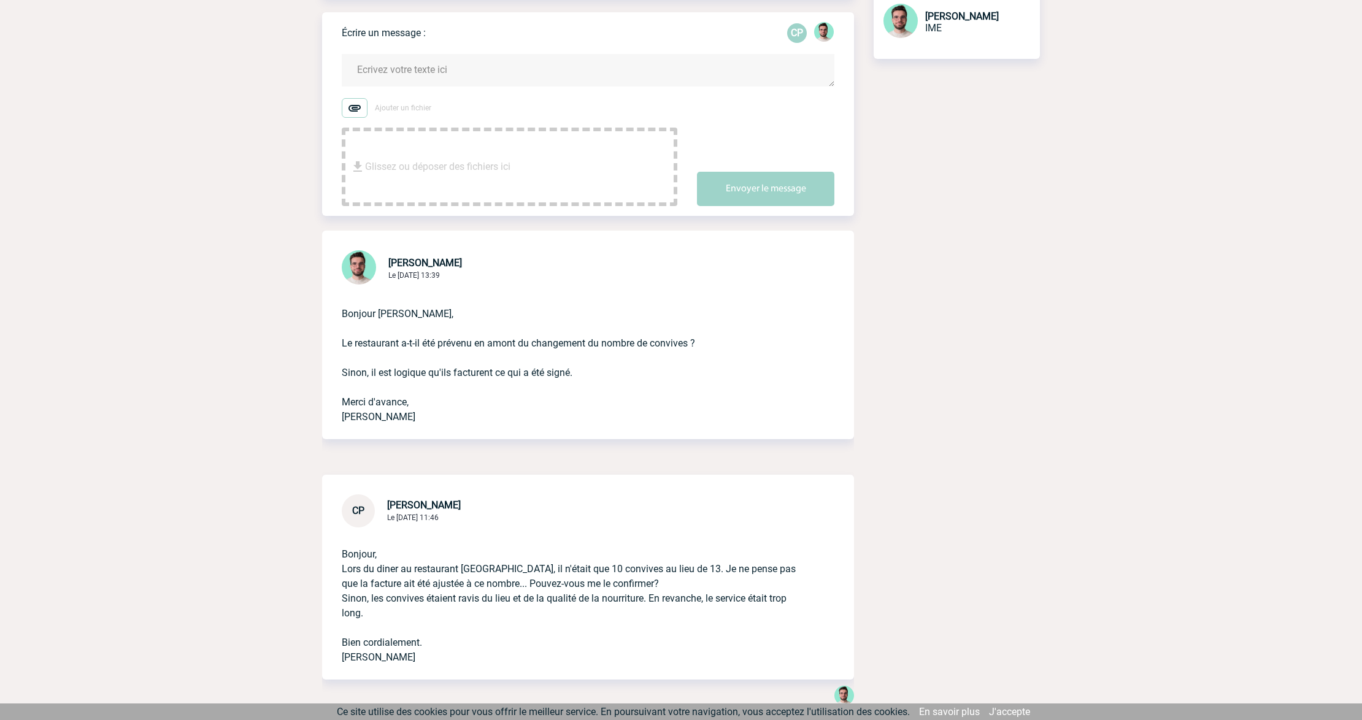
click at [425, 72] on textarea at bounding box center [588, 70] width 493 height 33
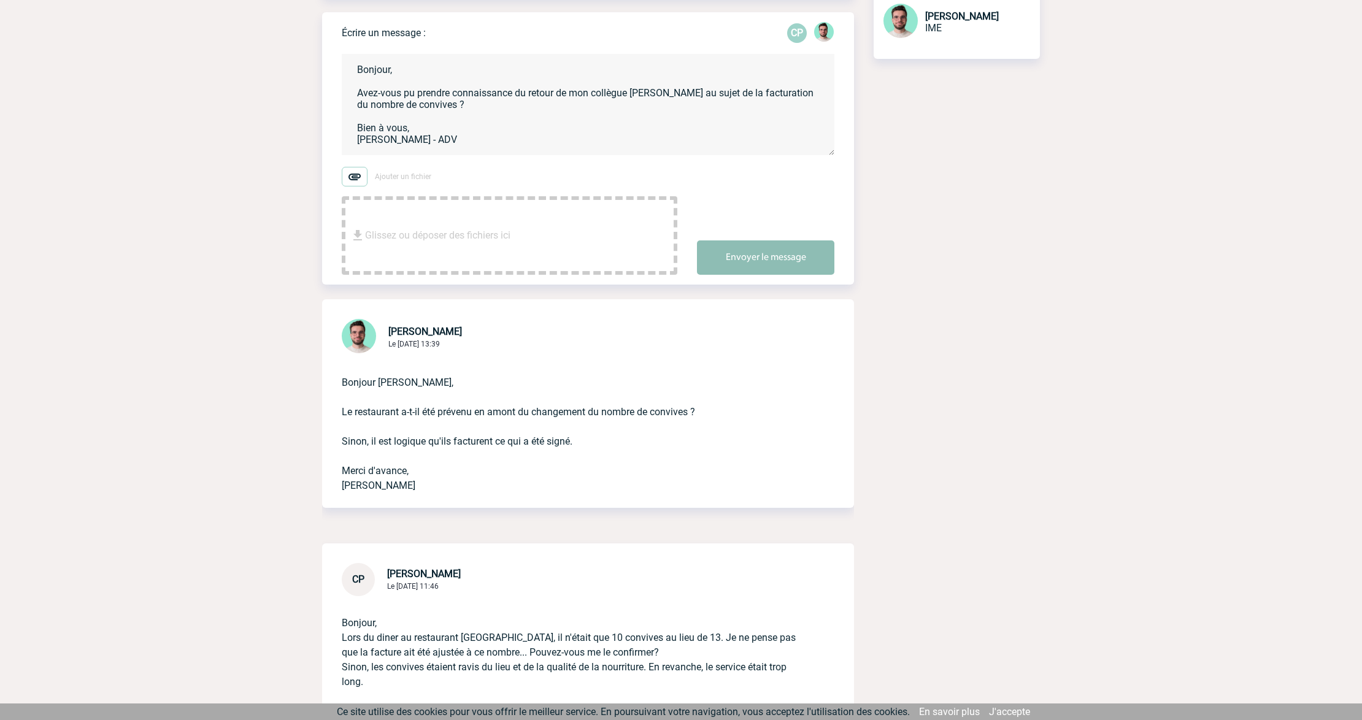
type textarea "Bonjour, Avez-vous pu prendre connaissance du retour de mon collègue [PERSON_NA…"
click at [807, 269] on button "Envoyer le message" at bounding box center [765, 257] width 137 height 34
